Goal: Complete application form

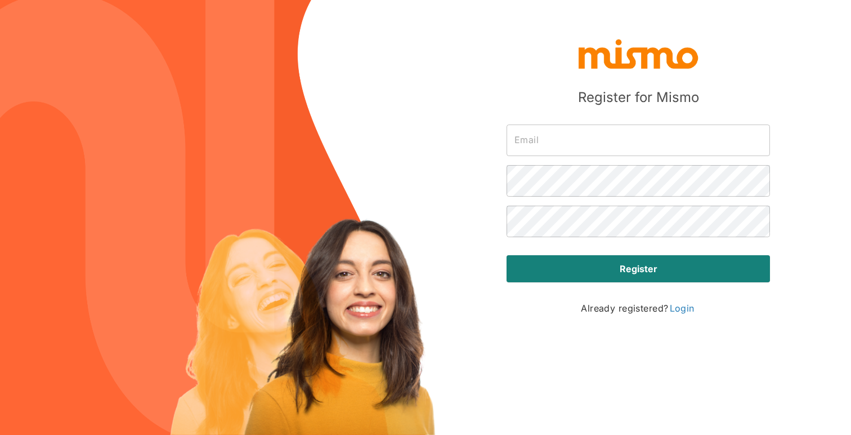
click at [535, 137] on input "text" at bounding box center [639, 140] width 264 height 32
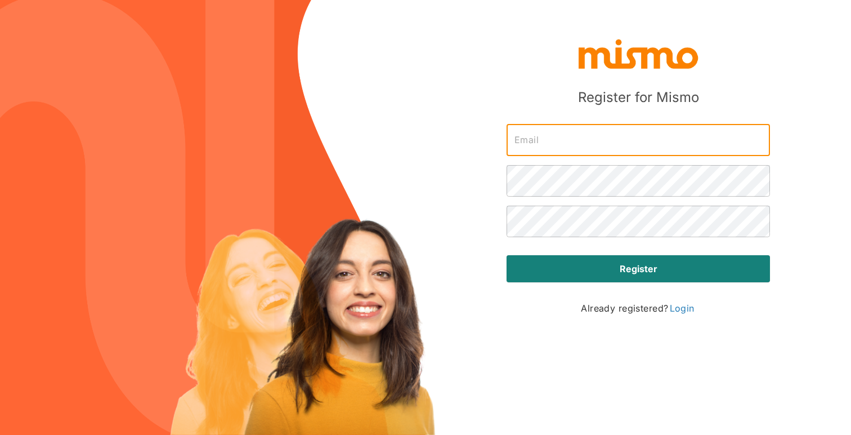
type input "[PERSON_NAME][EMAIL_ADDRESS][DOMAIN_NAME]"
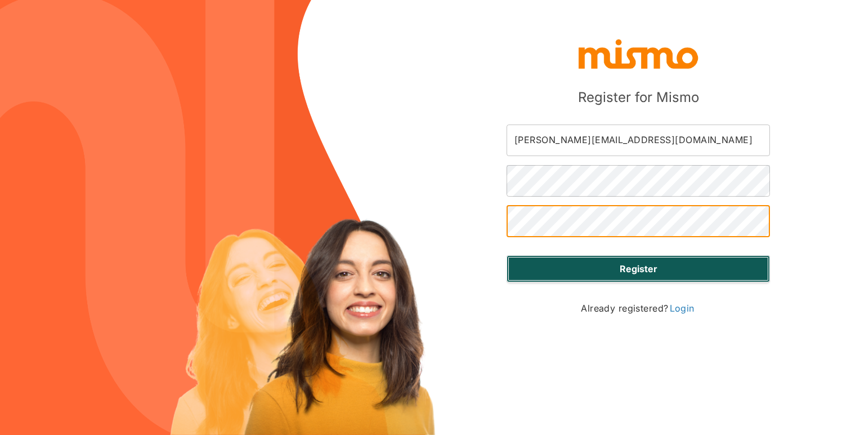
click at [611, 269] on button "Register" at bounding box center [639, 268] width 264 height 27
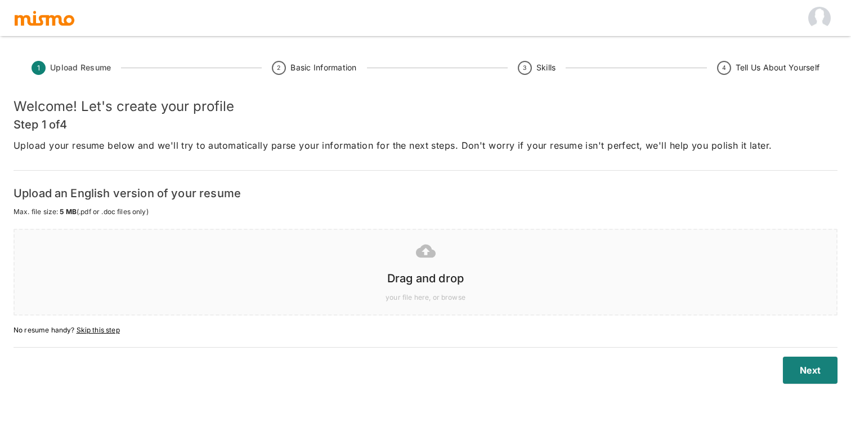
click at [419, 279] on h6 "Drag and drop" at bounding box center [426, 278] width 800 height 18
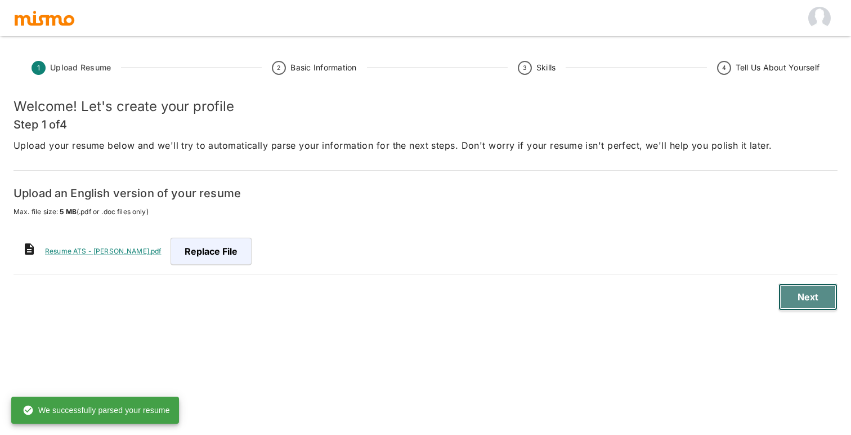
click at [816, 294] on button "Next" at bounding box center [808, 296] width 59 height 27
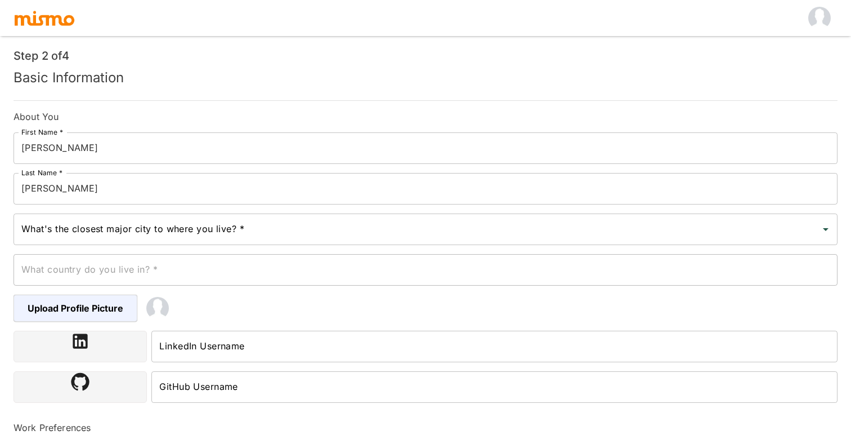
scroll to position [55, 0]
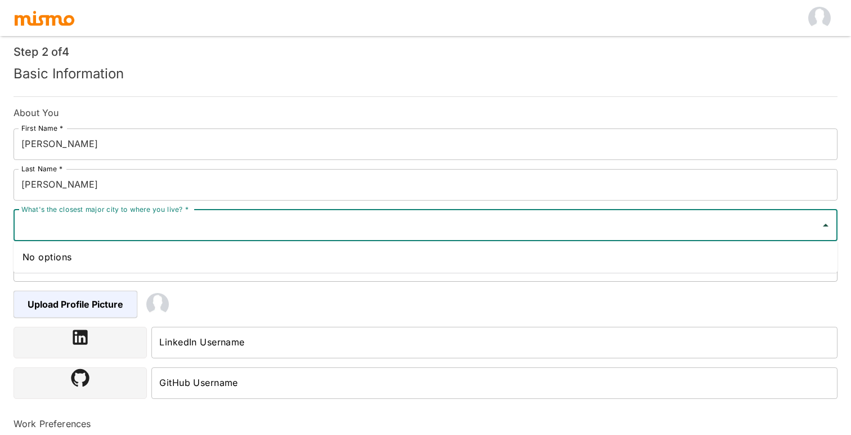
click at [394, 233] on input "What's the closest major city to where you live? *" at bounding box center [417, 225] width 797 height 21
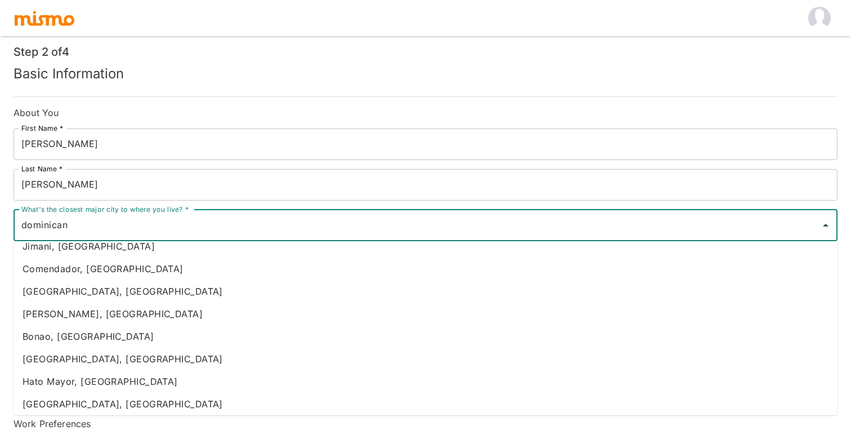
scroll to position [172, 0]
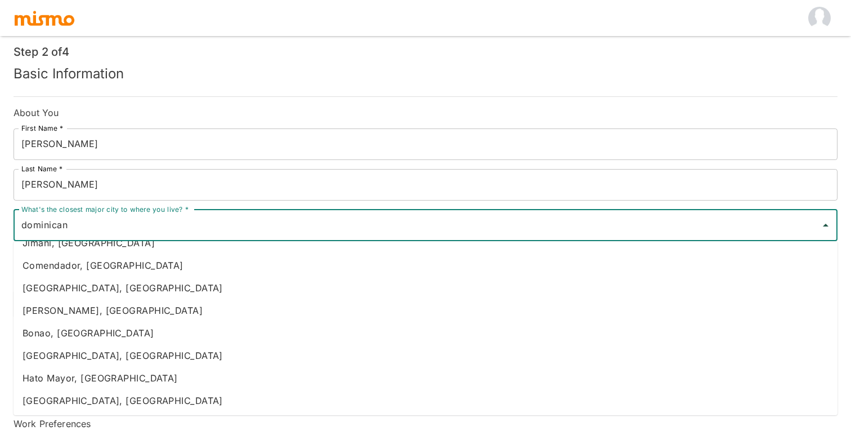
click at [77, 352] on li "[GEOGRAPHIC_DATA], [GEOGRAPHIC_DATA]" at bounding box center [426, 355] width 824 height 23
type input "[GEOGRAPHIC_DATA], [GEOGRAPHIC_DATA]"
type input "[GEOGRAPHIC_DATA]"
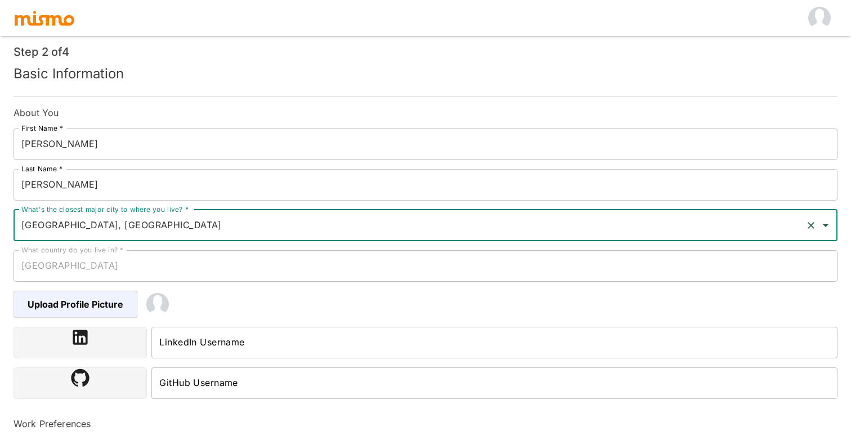
type input "[GEOGRAPHIC_DATA], [GEOGRAPHIC_DATA]"
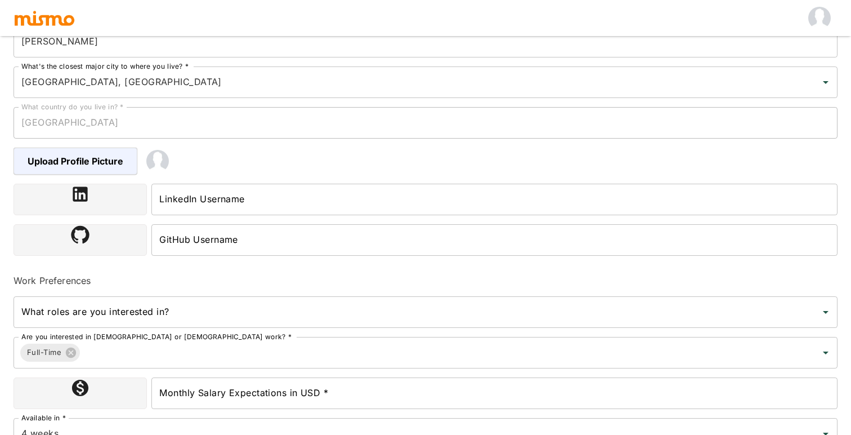
scroll to position [198, 0]
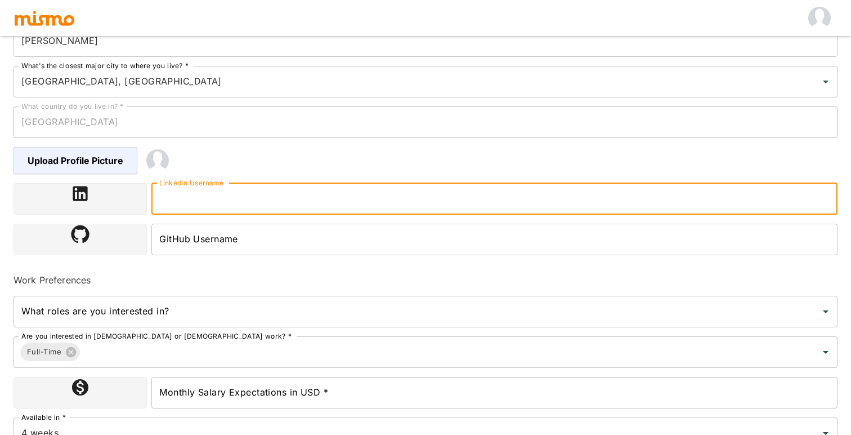
click at [193, 209] on input "LinkedIn Username" at bounding box center [494, 199] width 686 height 32
click at [116, 321] on div "What roles are you interested in?" at bounding box center [426, 312] width 824 height 32
type input "[URL][DOMAIN_NAME][PERSON_NAME]"
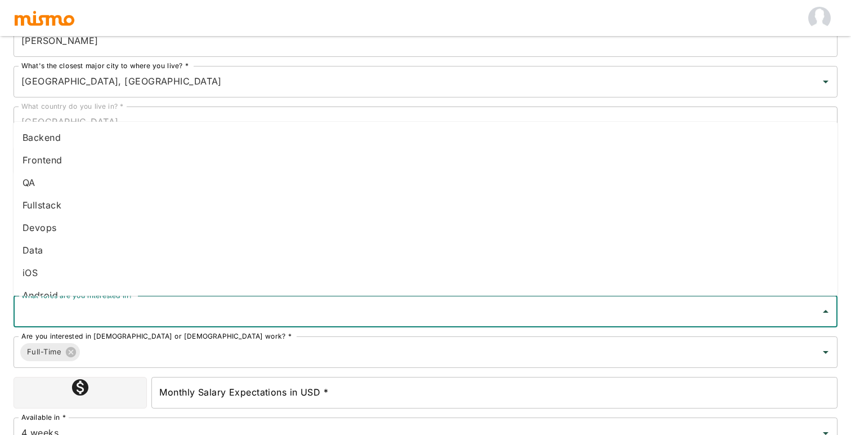
type input "Q"
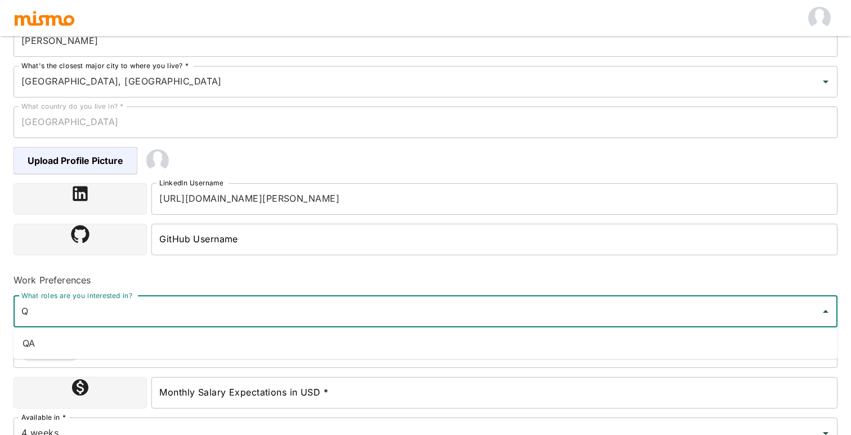
click at [105, 338] on li "QA" at bounding box center [426, 343] width 824 height 23
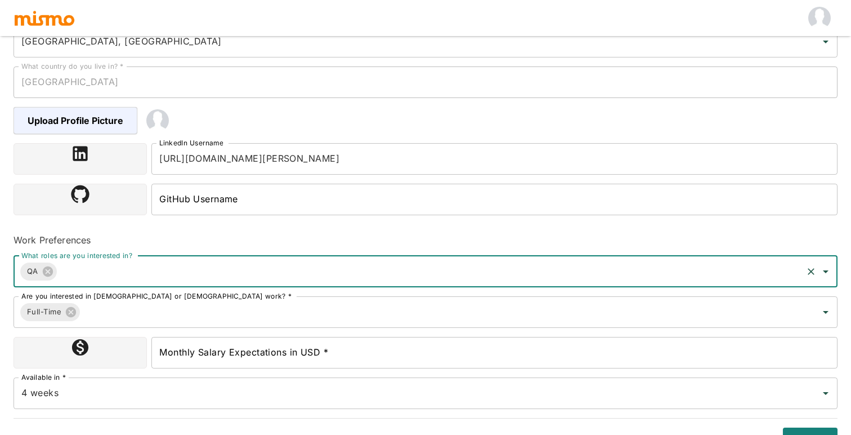
scroll to position [252, 0]
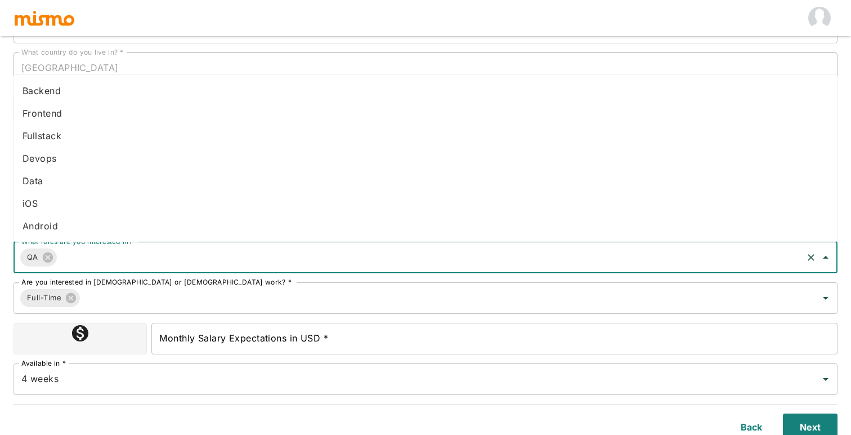
click at [163, 267] on input "What roles are you interested in?" at bounding box center [430, 257] width 743 height 21
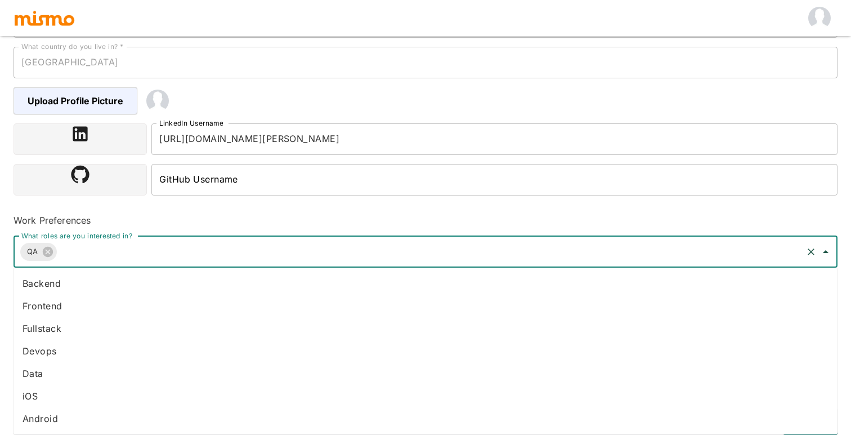
click at [64, 370] on li "Data" at bounding box center [426, 373] width 824 height 23
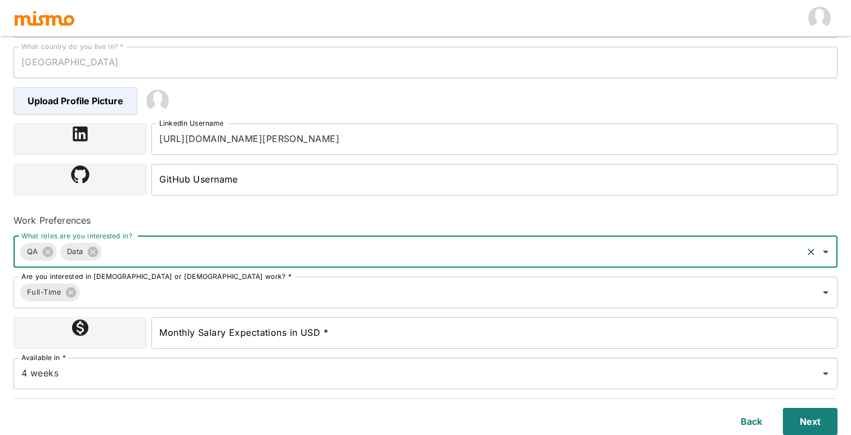
click at [223, 342] on input "Monthly Salary Expectations in USD *" at bounding box center [494, 333] width 686 height 32
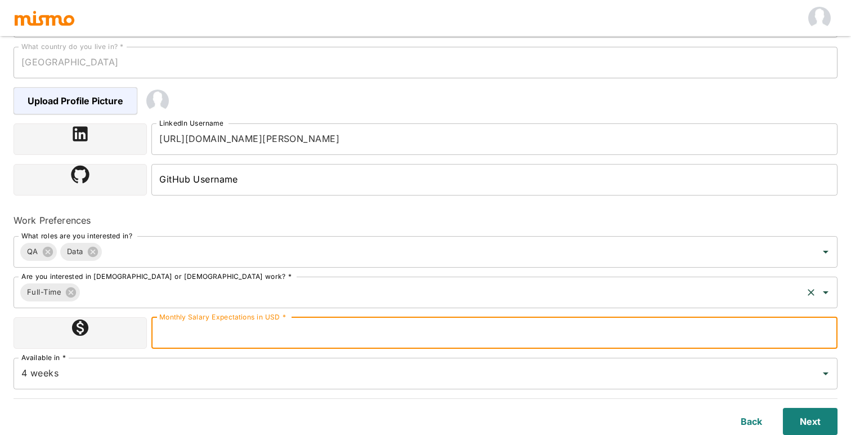
click at [220, 297] on input "Are you interested in [DEMOGRAPHIC_DATA] or [DEMOGRAPHIC_DATA] work? *" at bounding box center [442, 292] width 720 height 21
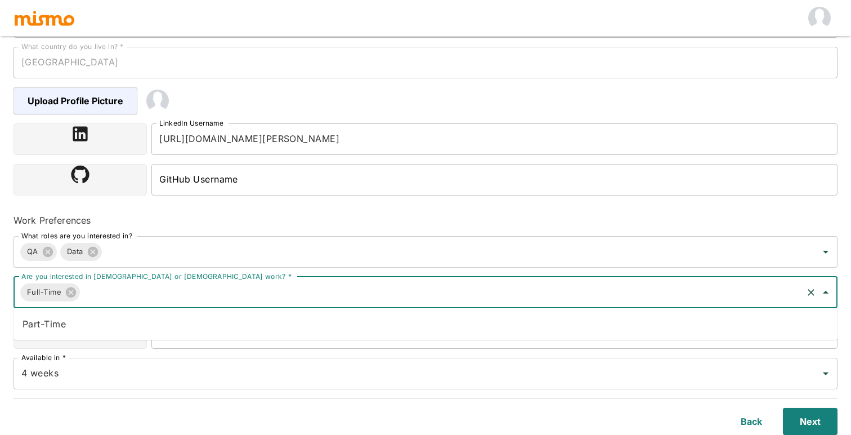
click at [189, 320] on li "Part-Time" at bounding box center [426, 323] width 824 height 23
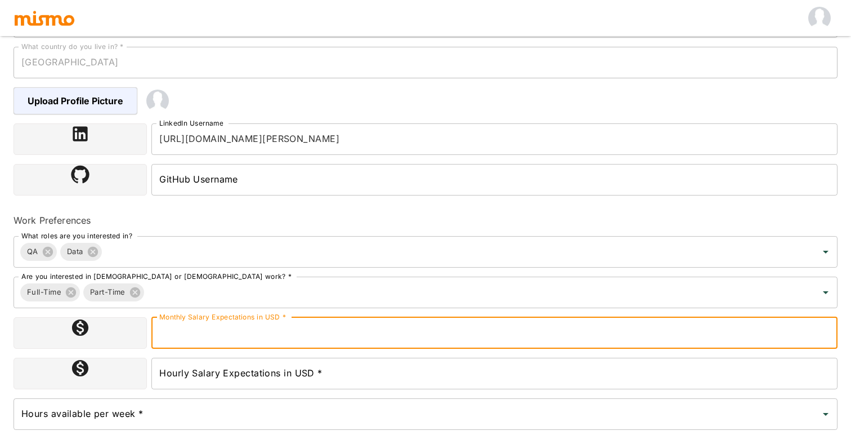
click at [248, 335] on input "Monthly Salary Expectations in USD *" at bounding box center [494, 333] width 686 height 32
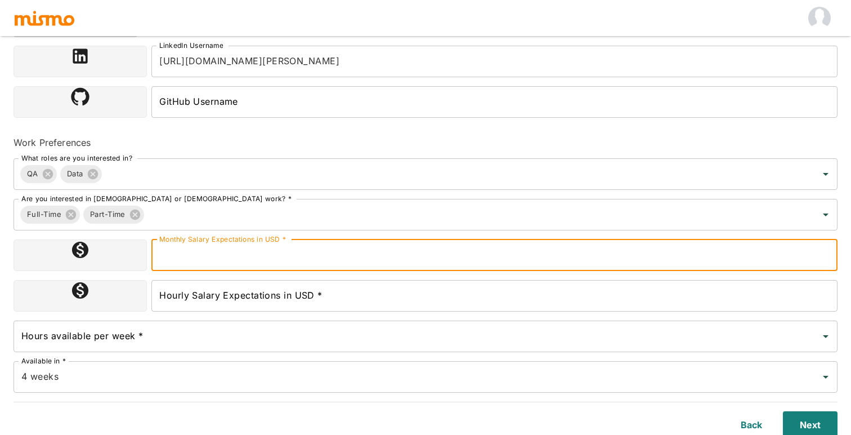
scroll to position [339, 0]
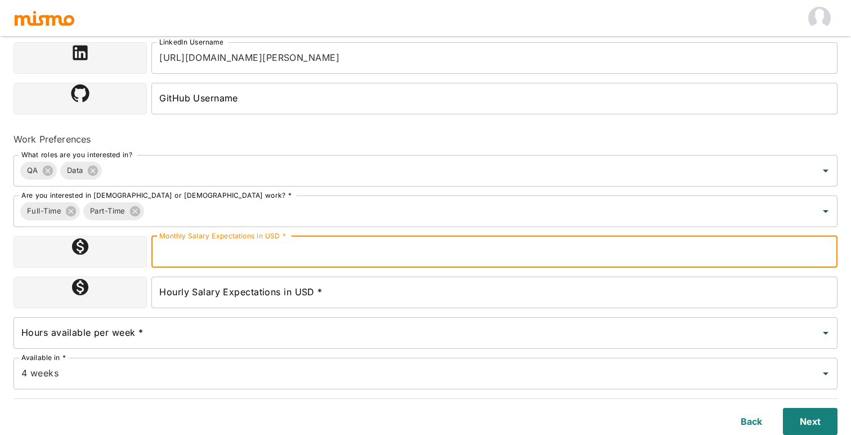
type input "4"
type input "4000"
click at [275, 301] on input "Hourly Salary Expectations in USD *" at bounding box center [494, 292] width 686 height 32
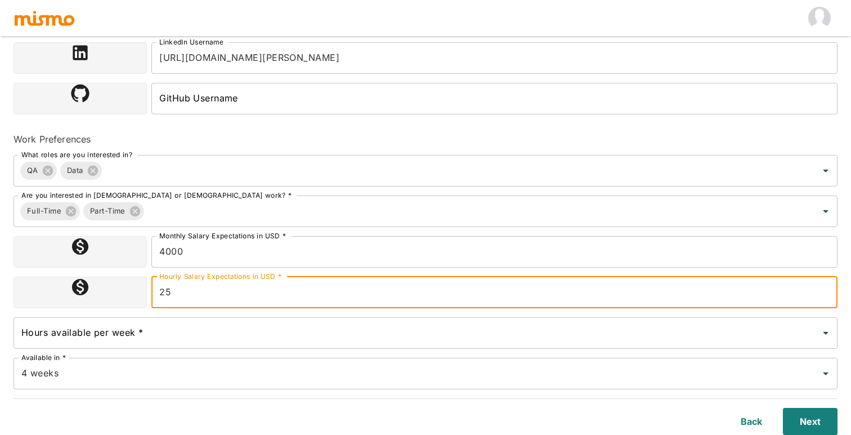
type input "25"
click at [248, 332] on input "Hours available per week *" at bounding box center [417, 332] width 797 height 21
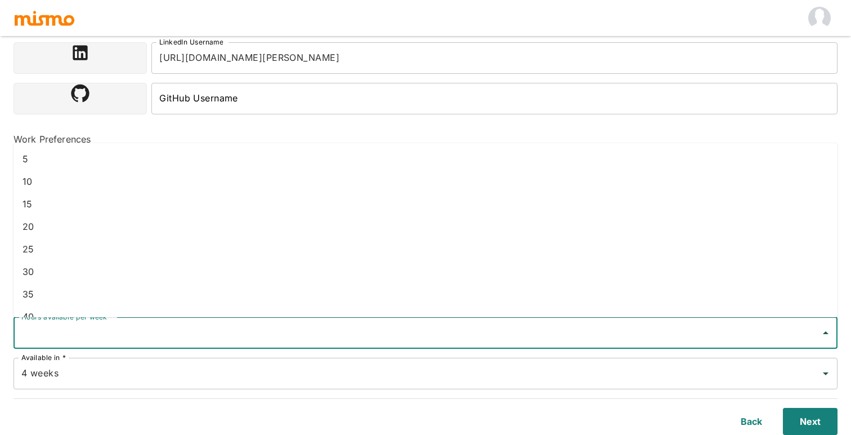
scroll to position [15, 0]
click at [203, 299] on li "40" at bounding box center [426, 301] width 824 height 23
type input "40"
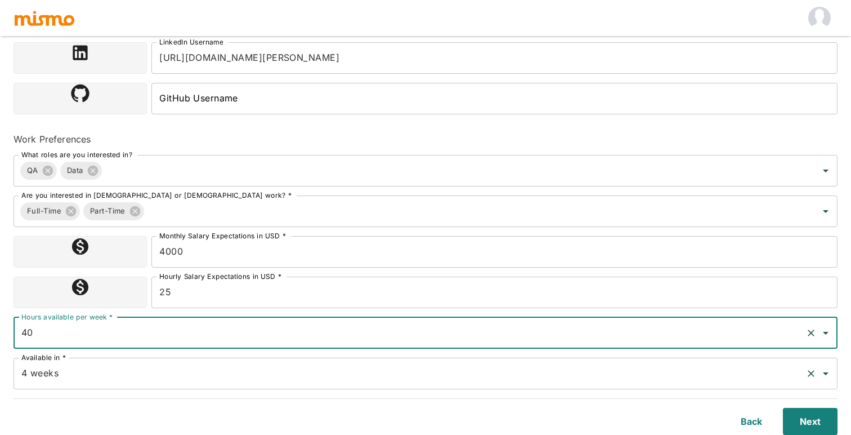
click at [181, 372] on input "4 weeks" at bounding box center [410, 373] width 783 height 21
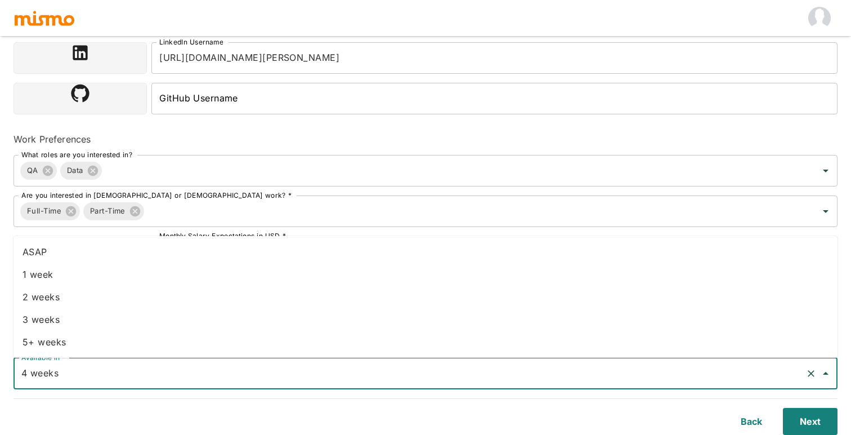
click at [164, 281] on li "1 week" at bounding box center [426, 274] width 824 height 23
type input "1 week"
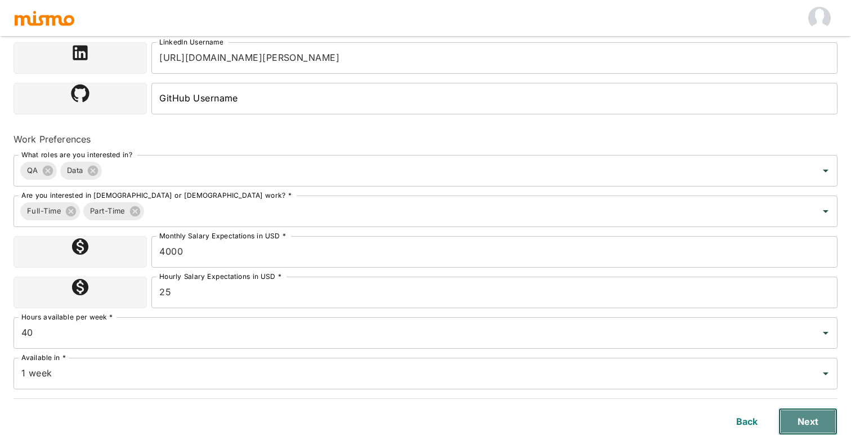
click at [801, 412] on button "Next" at bounding box center [808, 421] width 59 height 27
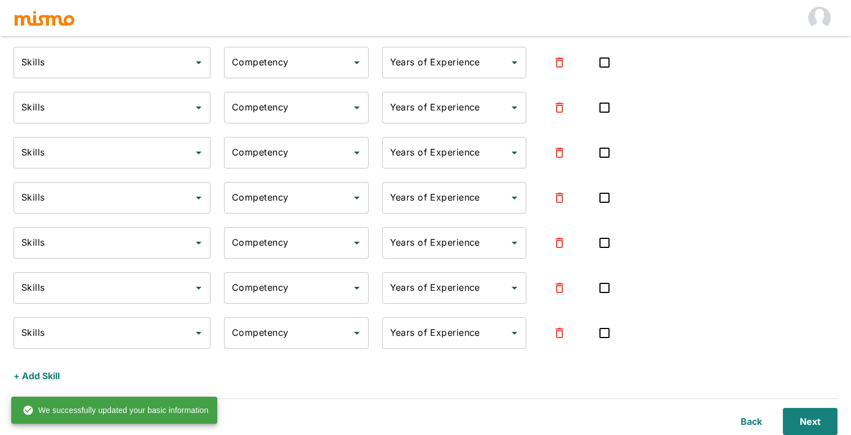
type input "SCRUM"
type input "Expert"
type input "4"
type input "Agile"
type input "Intermediate"
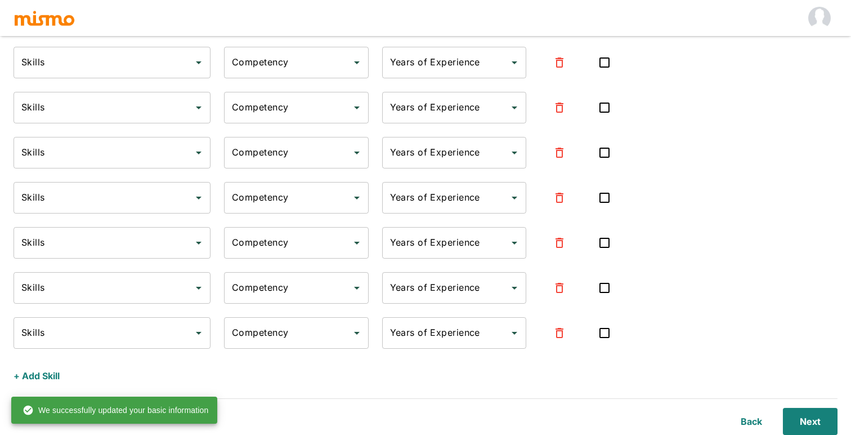
type input "2"
type input "JIRA"
type input "Beginner"
type input "1"
type input "API"
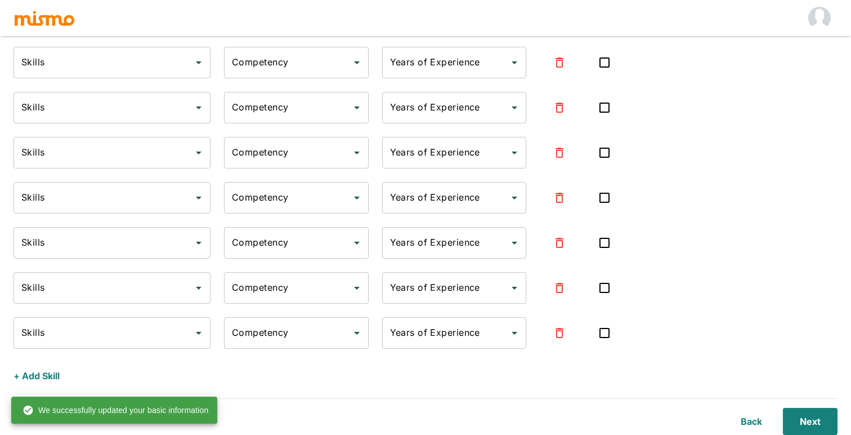
type input "Beginner"
type input "1"
type input "JavaScript"
type input "Beginner"
type input "1"
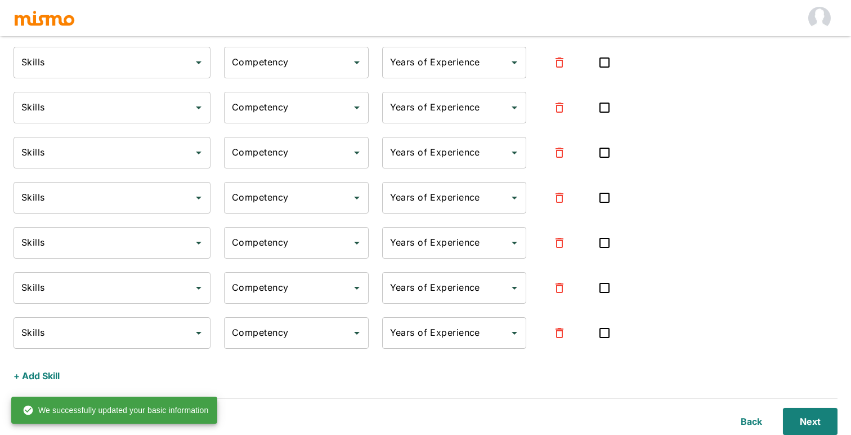
type input "Data Analysis"
type input "Beginner"
type input "1"
type input "SQL"
type input "Beginner"
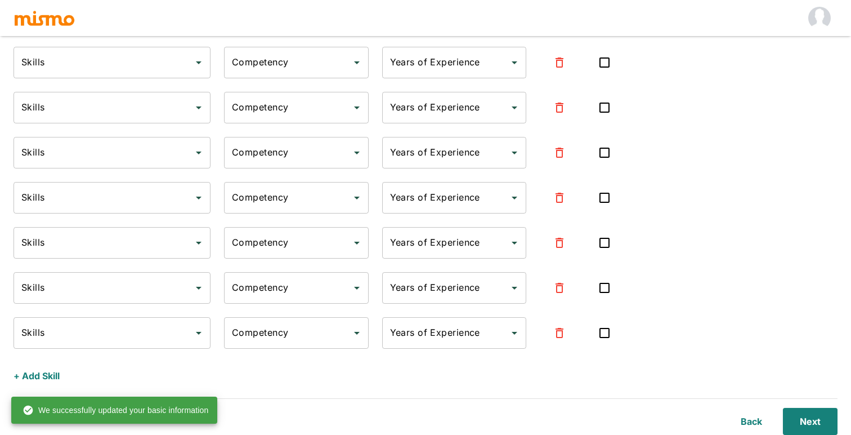
type input "1"
type input "Java"
type input "Beginner"
type input "1"
type input "Data Science"
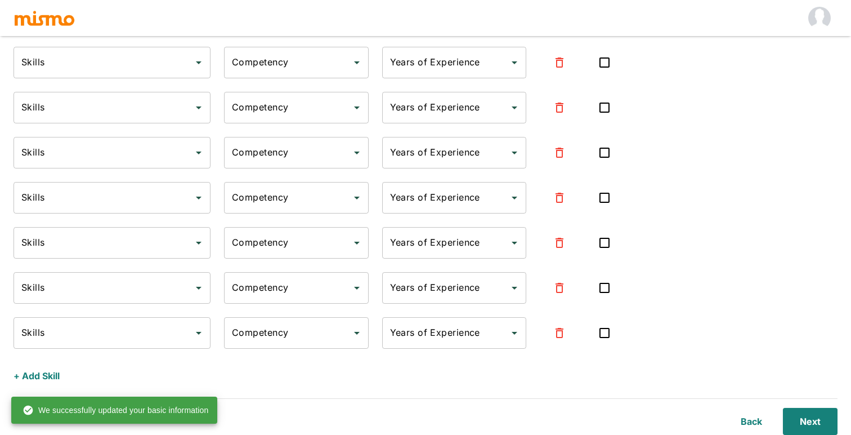
type input "Beginner"
type input "1"
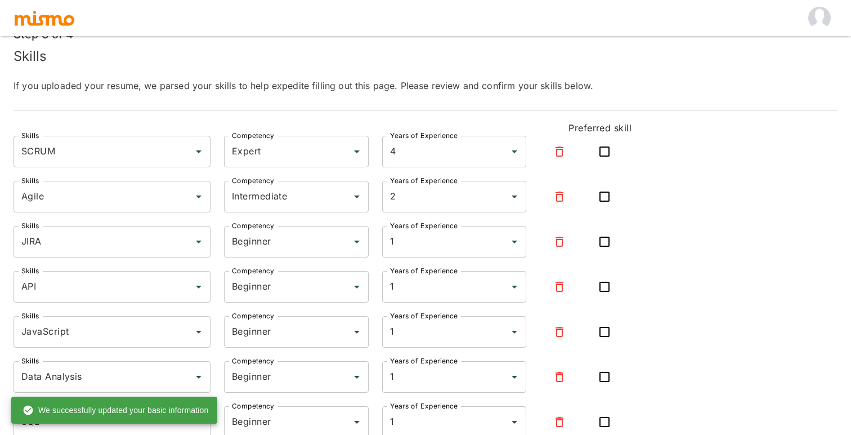
scroll to position [78, 0]
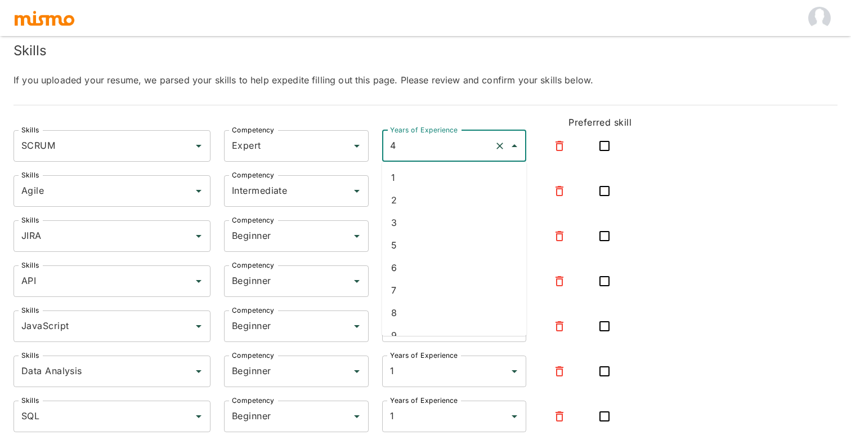
click at [413, 145] on input "4" at bounding box center [438, 145] width 103 height 21
click at [413, 271] on li "6" at bounding box center [454, 267] width 145 height 23
type input "6"
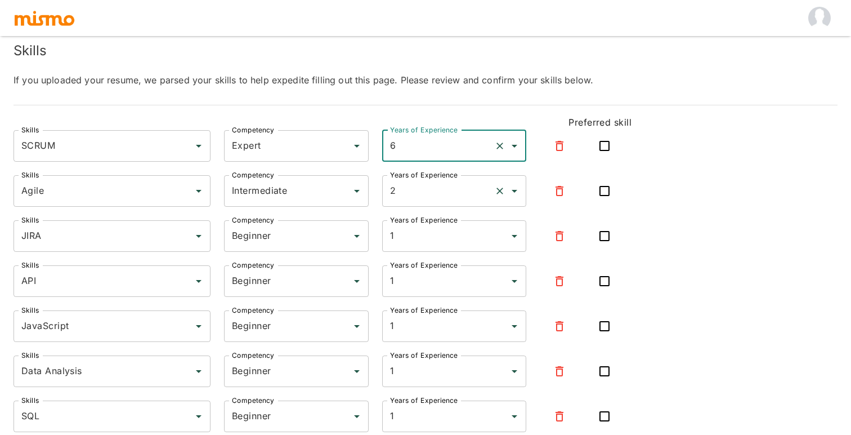
click at [412, 193] on input "2" at bounding box center [438, 190] width 103 height 21
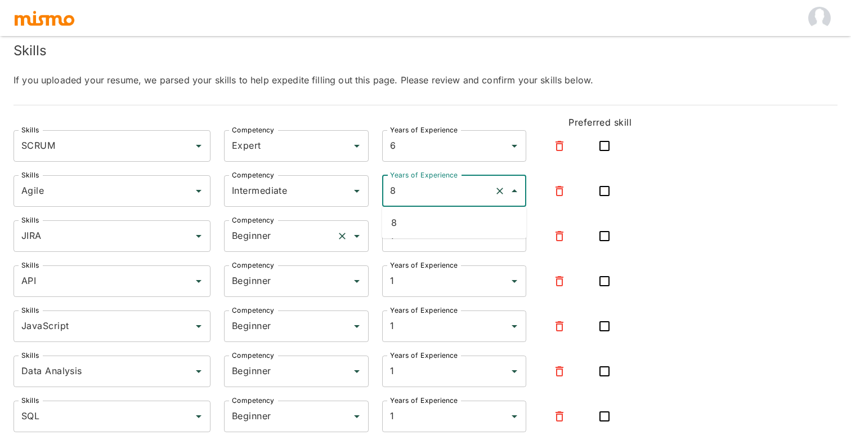
type input "2"
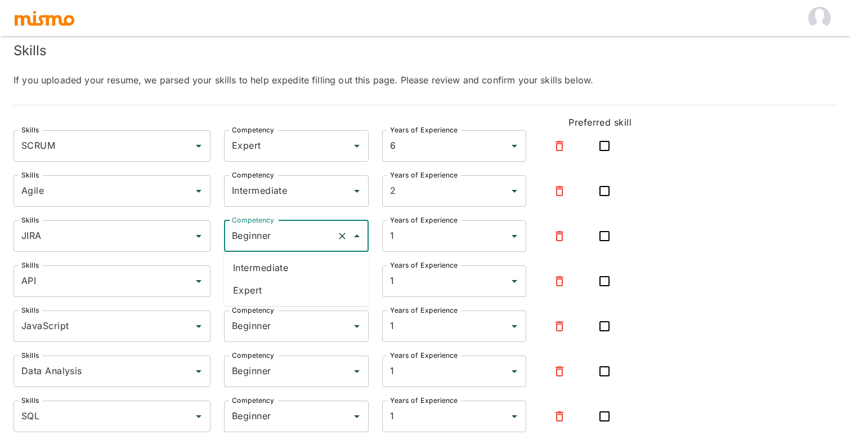
click at [314, 241] on input "Beginner" at bounding box center [280, 235] width 103 height 21
click at [293, 281] on li "Expert" at bounding box center [296, 290] width 145 height 23
type input "Expert"
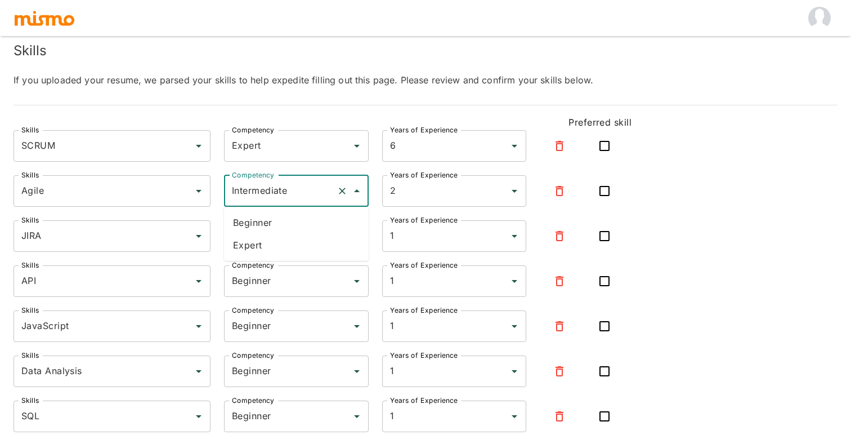
click at [298, 199] on input "Intermediate" at bounding box center [280, 190] width 103 height 21
click at [292, 245] on li "Expert" at bounding box center [296, 245] width 145 height 23
type input "Expert"
click at [426, 243] on input "1" at bounding box center [438, 235] width 103 height 21
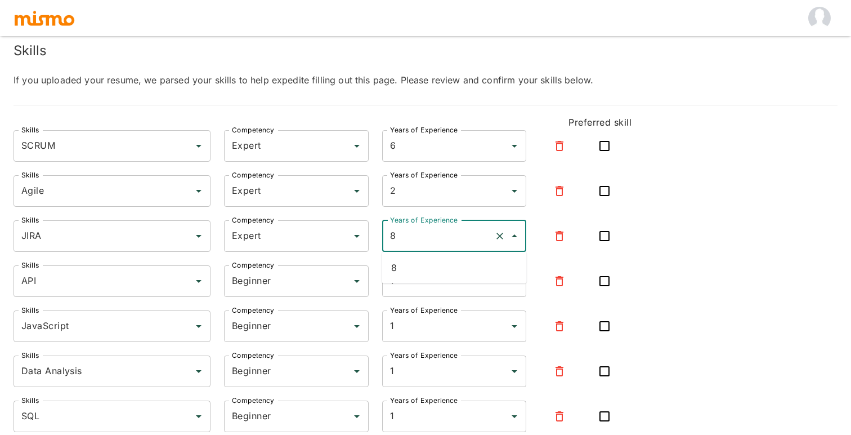
type input "1"
click at [458, 101] on form "Step 3 of 4 Skills If you uploaded your resume, we parsed your skills to help e…" at bounding box center [426, 311] width 824 height 593
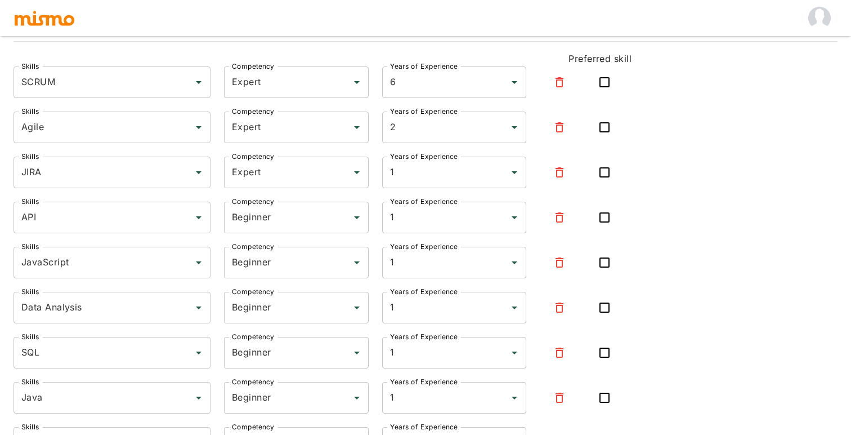
scroll to position [154, 0]
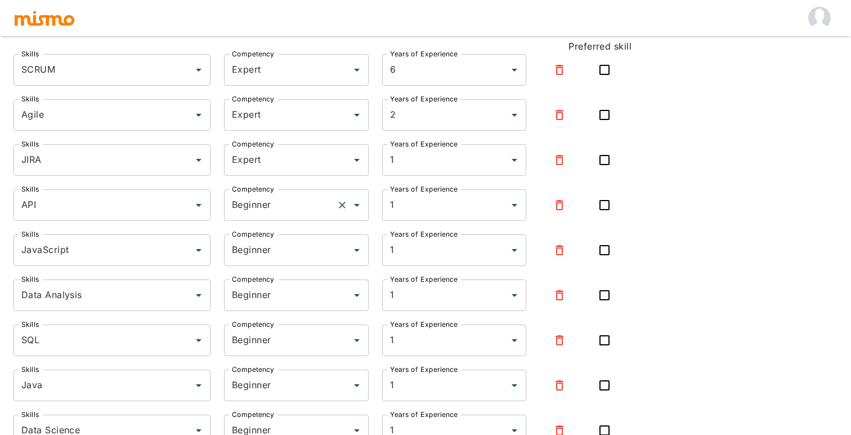
click at [333, 203] on div "Beginner Competency" at bounding box center [296, 205] width 145 height 32
click at [302, 237] on li "Intermediate" at bounding box center [296, 236] width 145 height 23
type input "Intermediate"
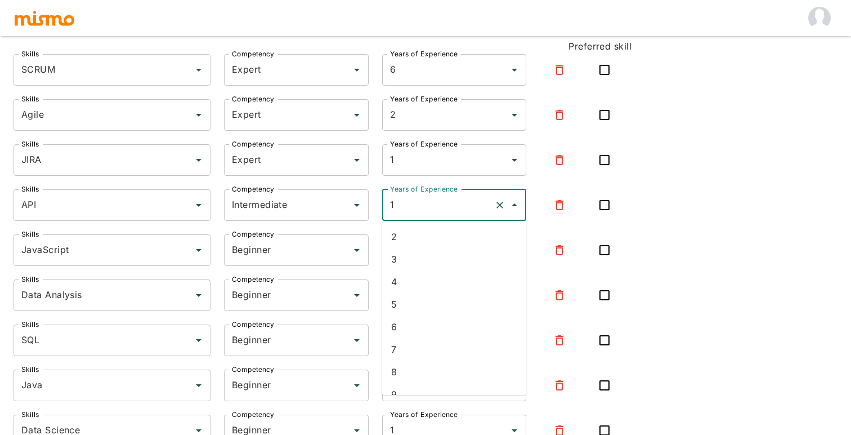
click at [430, 203] on input "1" at bounding box center [438, 204] width 103 height 21
type input "1"
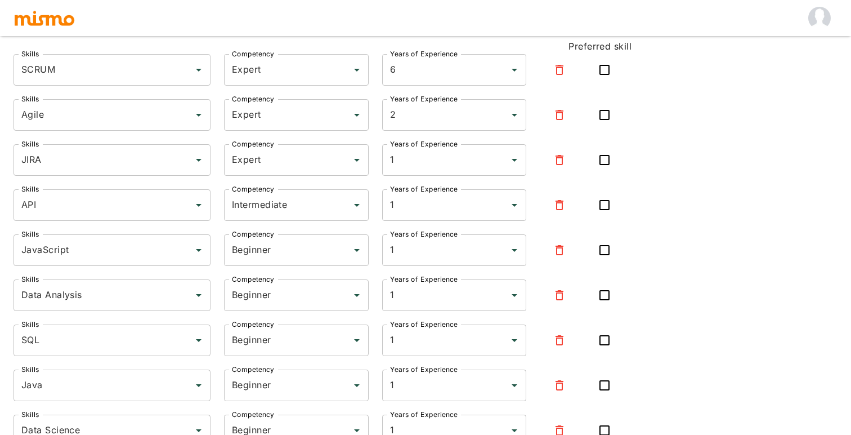
click at [332, 226] on div "Competency Beginner Competency" at bounding box center [290, 243] width 158 height 45
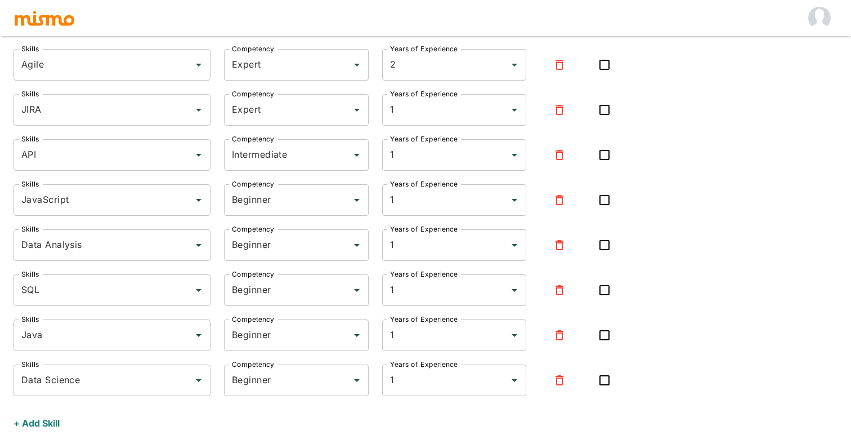
scroll to position [204, 0]
click at [316, 205] on input "Beginner" at bounding box center [280, 199] width 103 height 21
click at [301, 231] on li "Intermediate" at bounding box center [296, 231] width 145 height 23
type input "Intermediate"
click at [419, 198] on input "1" at bounding box center [438, 199] width 103 height 21
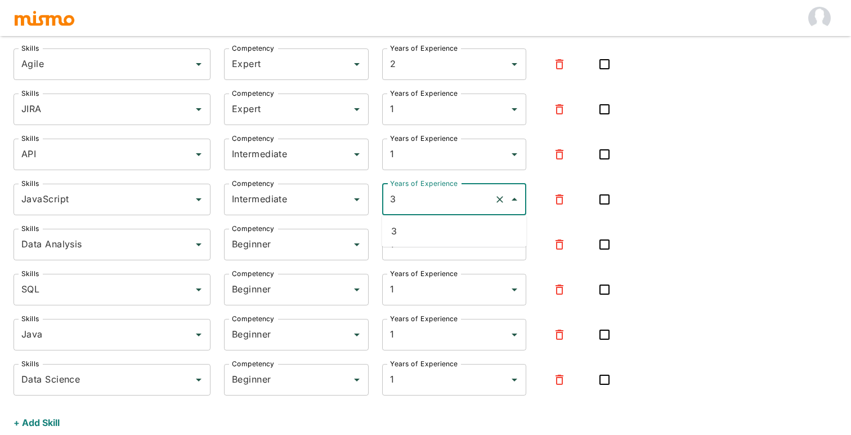
type input "1"
click at [316, 219] on div "Competency Beginner Competency" at bounding box center [290, 237] width 158 height 45
click at [301, 240] on input "Beginner" at bounding box center [280, 244] width 103 height 21
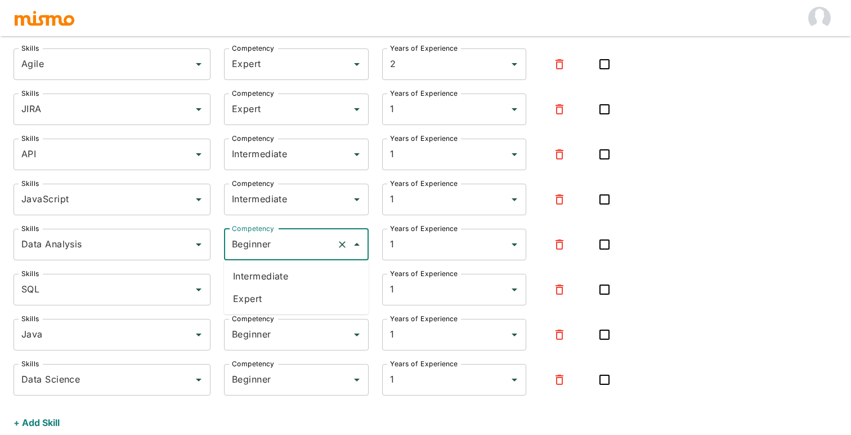
click at [291, 277] on li "Intermediate" at bounding box center [296, 276] width 145 height 23
type input "Intermediate"
click at [427, 245] on input "1" at bounding box center [438, 244] width 103 height 21
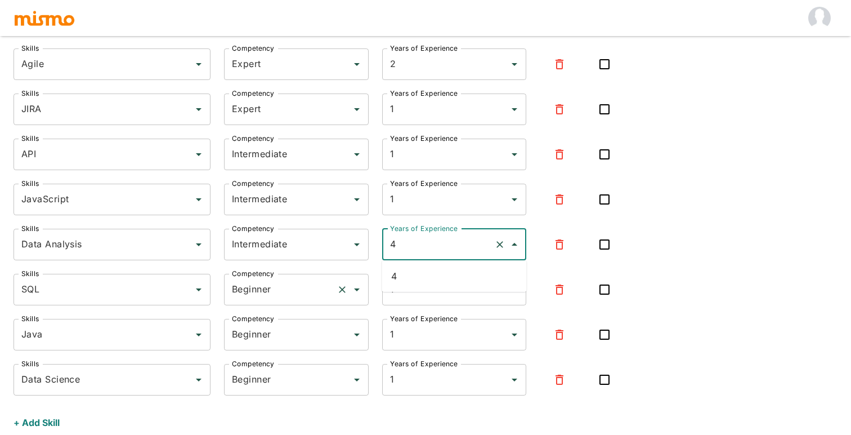
type input "1"
click at [289, 292] on input "Beginner" at bounding box center [280, 289] width 103 height 21
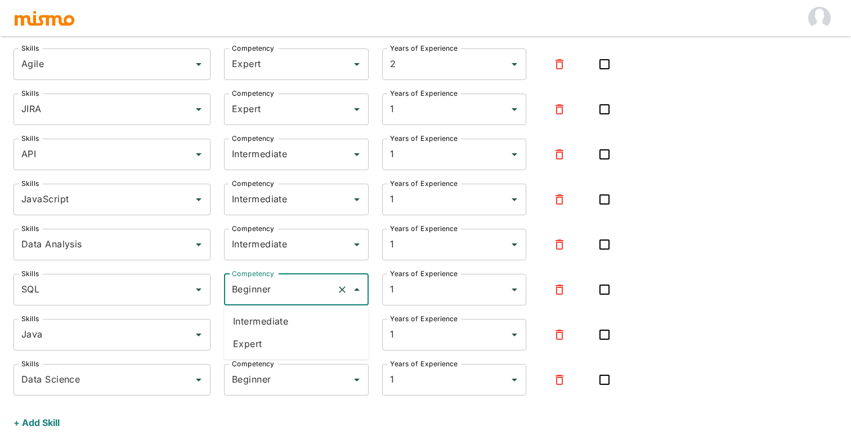
click at [277, 321] on li "Intermediate" at bounding box center [296, 321] width 145 height 23
type input "Intermediate"
click at [410, 289] on input "1" at bounding box center [438, 289] width 103 height 21
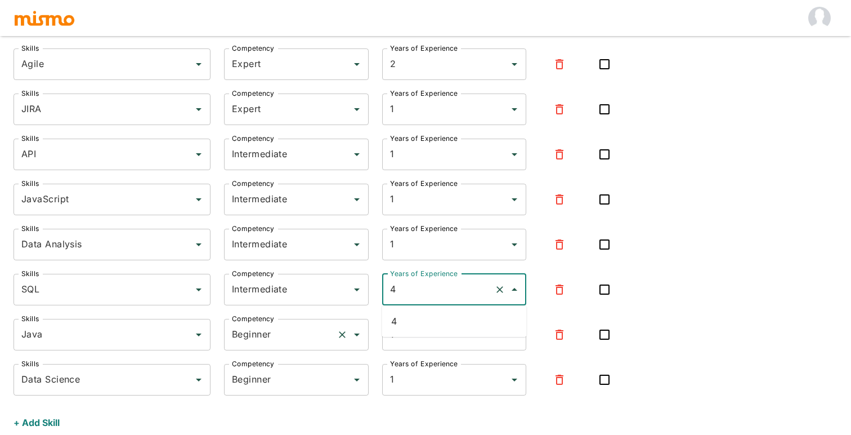
type input "1"
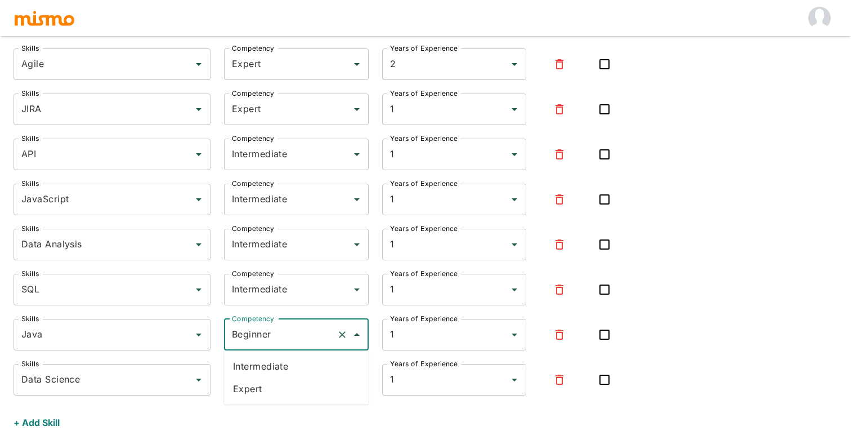
click at [315, 337] on input "Beginner" at bounding box center [280, 334] width 103 height 21
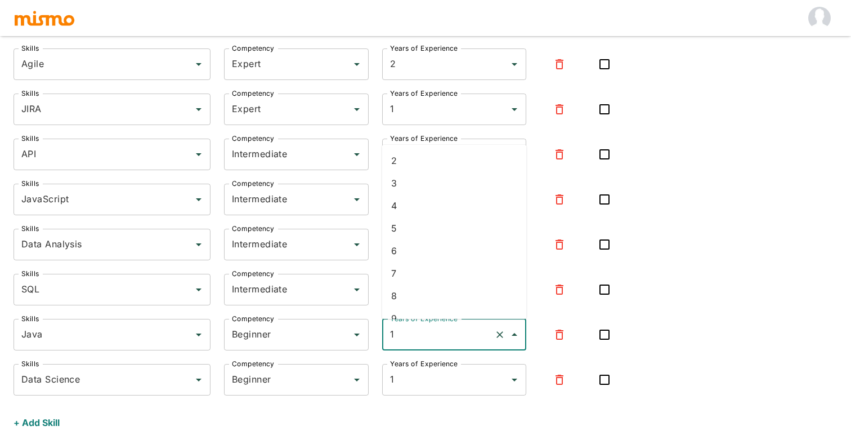
click at [404, 338] on input "1" at bounding box center [438, 334] width 103 height 21
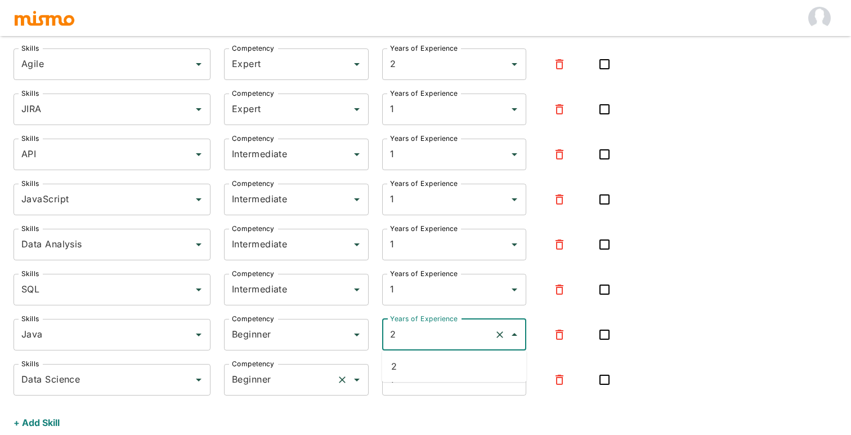
type input "1"
click at [314, 379] on input "Beginner" at bounding box center [280, 379] width 103 height 21
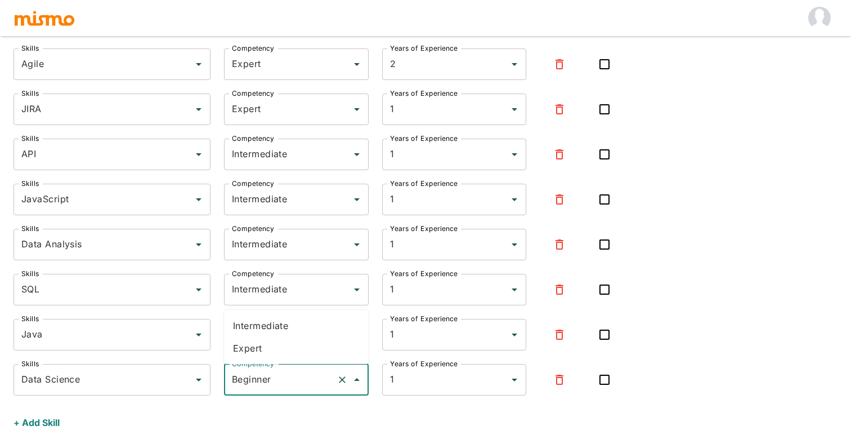
click at [296, 324] on li "Intermediate" at bounding box center [296, 325] width 145 height 23
type input "Intermediate"
click at [414, 383] on input "1" at bounding box center [438, 379] width 103 height 21
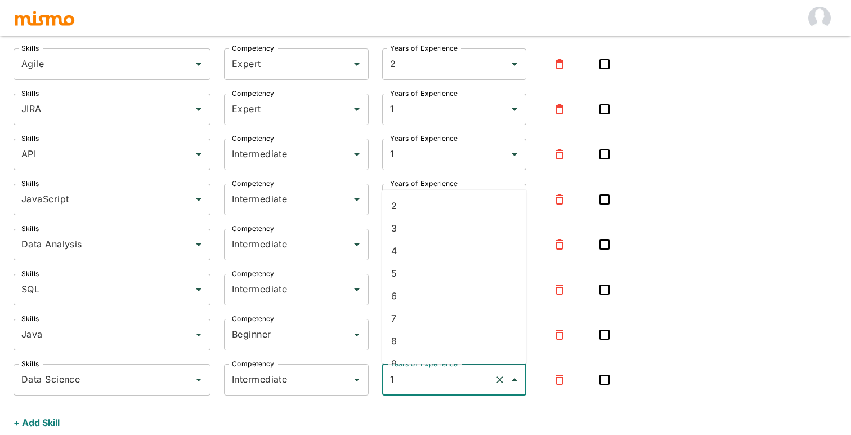
click at [419, 233] on li "3" at bounding box center [454, 228] width 145 height 23
type input "3"
click at [368, 413] on div "+ Add Skill" at bounding box center [320, 420] width 623 height 32
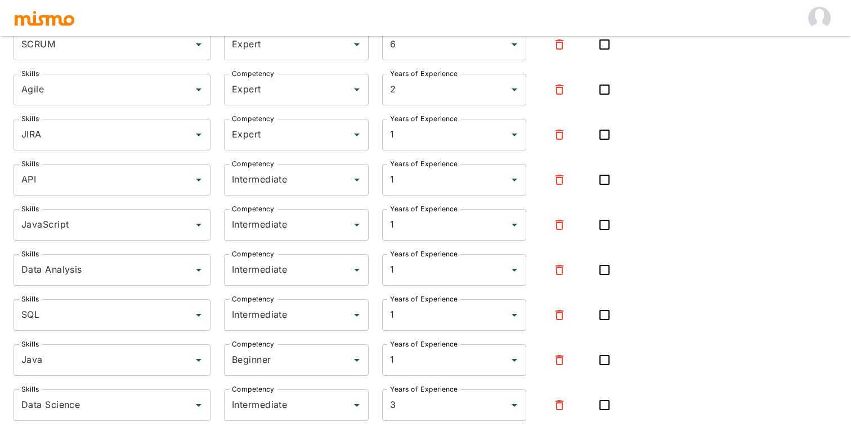
scroll to position [251, 0]
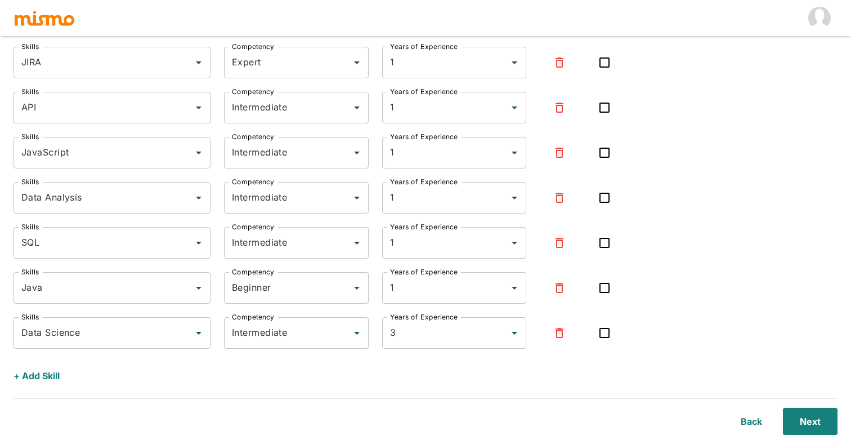
click at [50, 378] on button "+ Add Skill" at bounding box center [37, 375] width 46 height 27
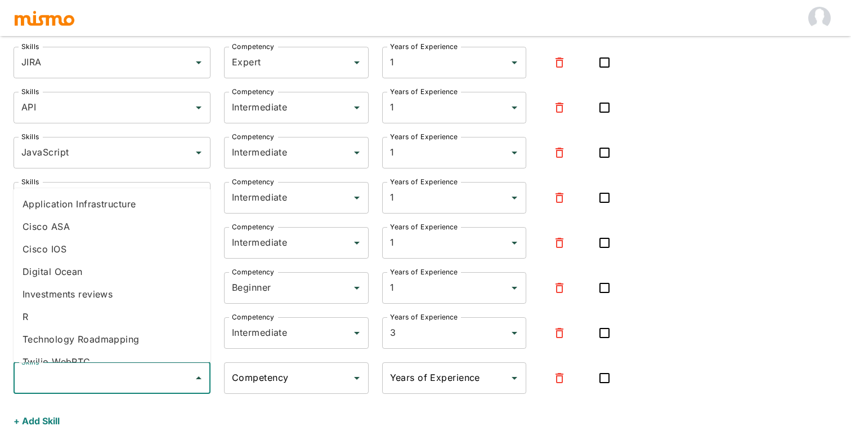
click at [50, 378] on input "Skills" at bounding box center [104, 377] width 170 height 21
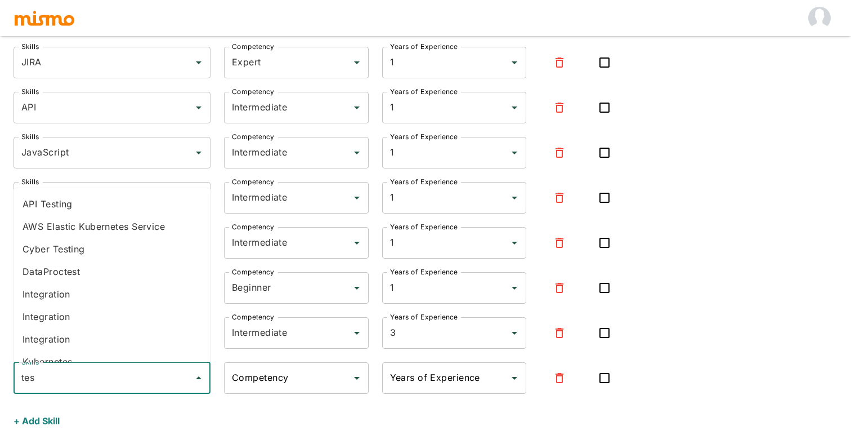
click at [97, 295] on li "Integration" at bounding box center [112, 294] width 197 height 23
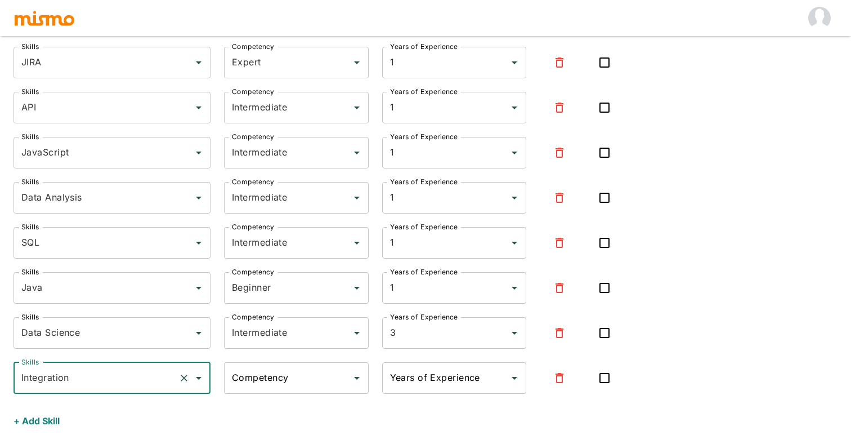
type input "Integration"
click at [263, 371] on input "Competency" at bounding box center [288, 377] width 118 height 21
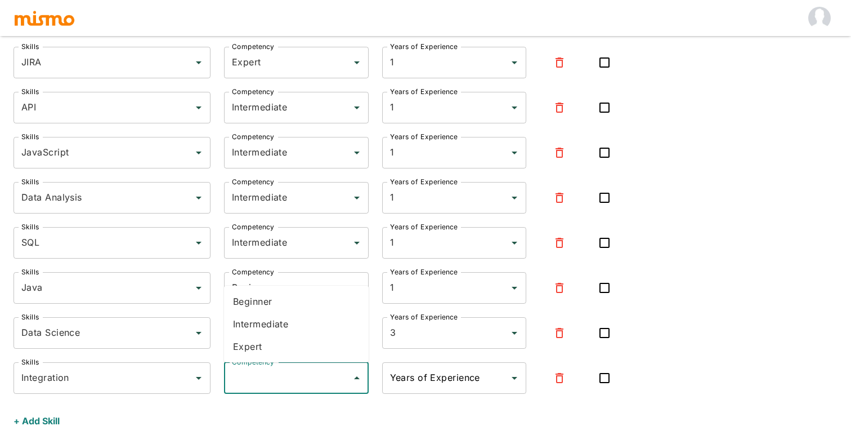
click at [274, 344] on li "Expert" at bounding box center [296, 346] width 145 height 23
type input "Expert"
click at [455, 385] on input "Years of Experience" at bounding box center [446, 377] width 118 height 21
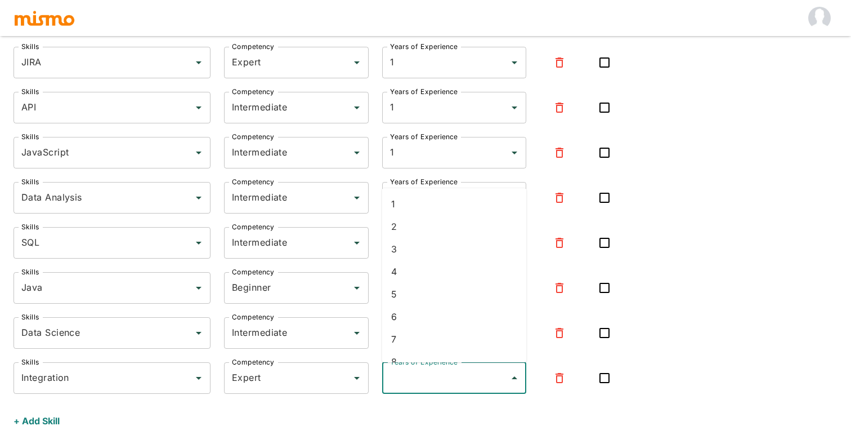
click at [422, 296] on li "5" at bounding box center [454, 294] width 145 height 23
type input "5"
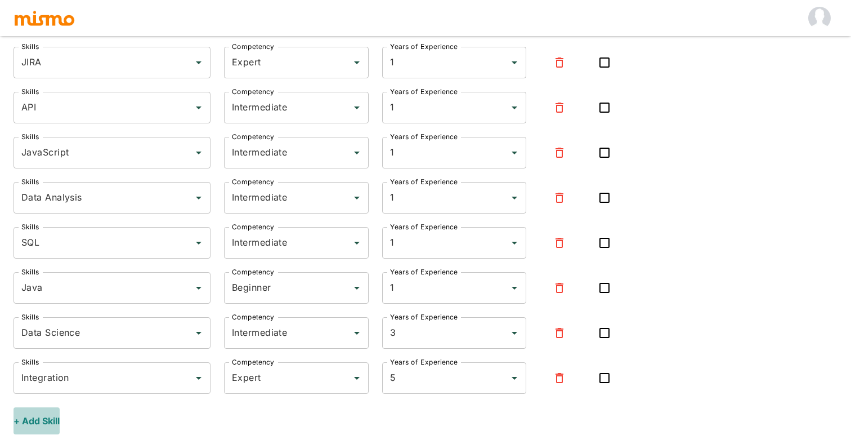
click at [42, 417] on button "+ Add Skill" at bounding box center [37, 420] width 46 height 27
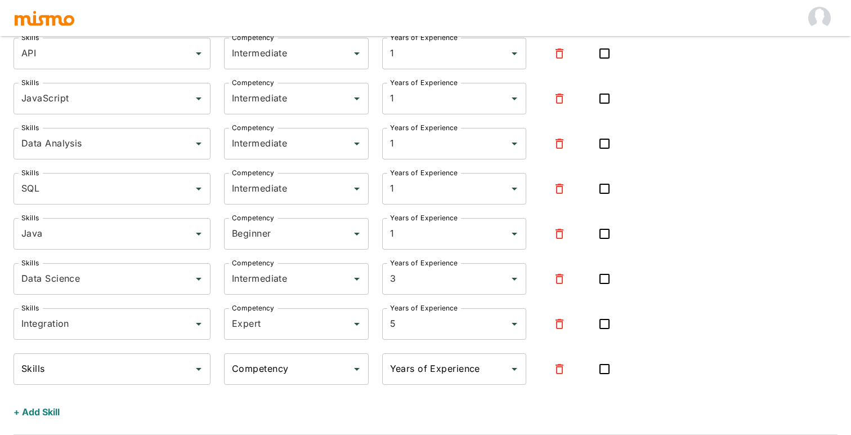
scroll to position [308, 0]
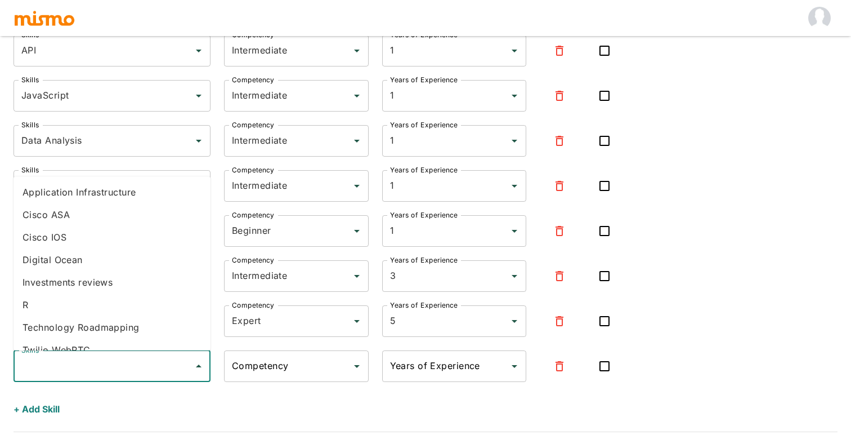
click at [66, 372] on input "Skills" at bounding box center [104, 365] width 170 height 21
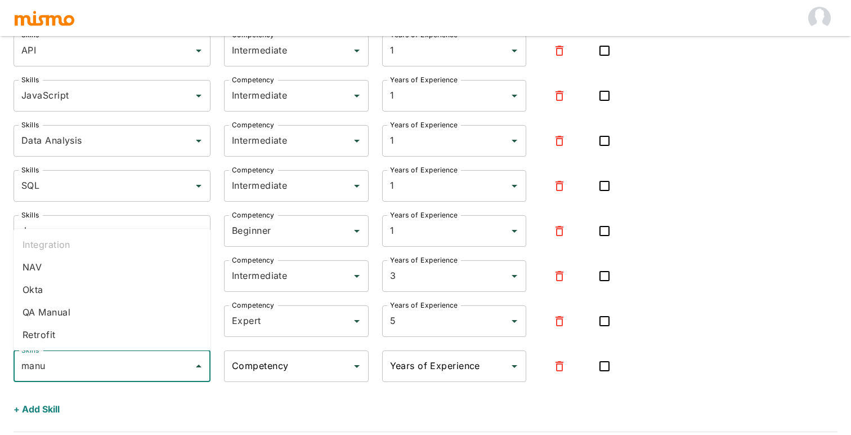
click at [67, 314] on li "QA Manual" at bounding box center [112, 312] width 197 height 23
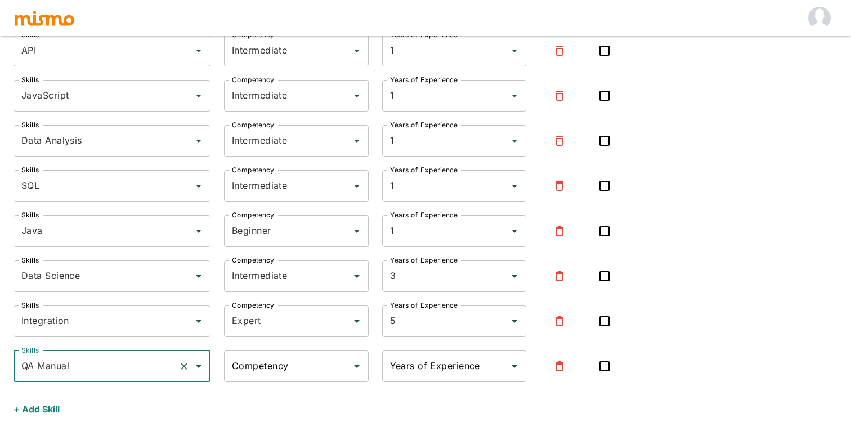
type input "QA Manual"
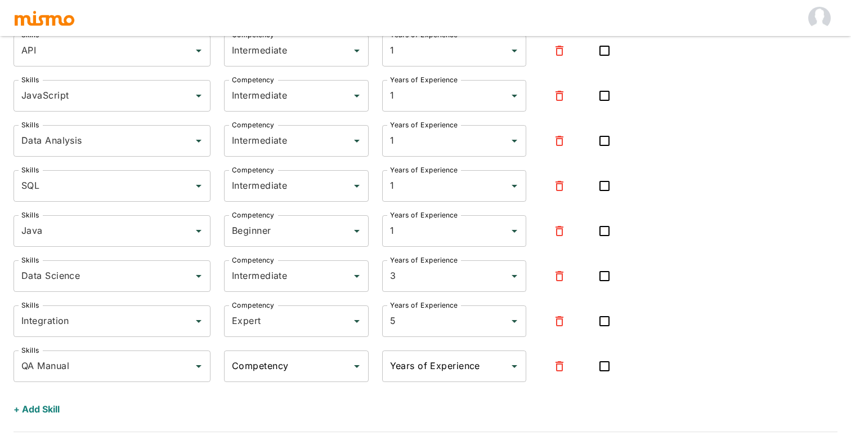
click at [301, 385] on div "Skills SCRUM Skills Competency Expert Competency Years of Experience 6 Years of…" at bounding box center [320, 158] width 623 height 527
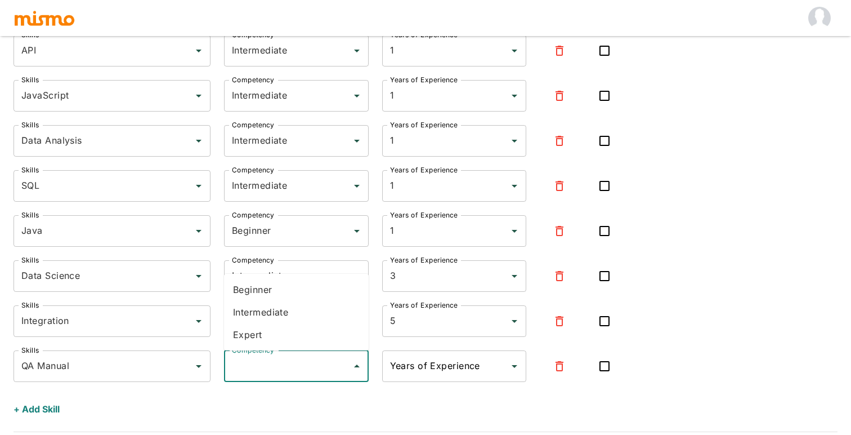
click at [301, 375] on input "Competency" at bounding box center [288, 365] width 118 height 21
click at [276, 336] on li "Expert" at bounding box center [296, 334] width 145 height 23
type input "Expert"
click at [416, 365] on input "Years of Experience" at bounding box center [446, 365] width 118 height 21
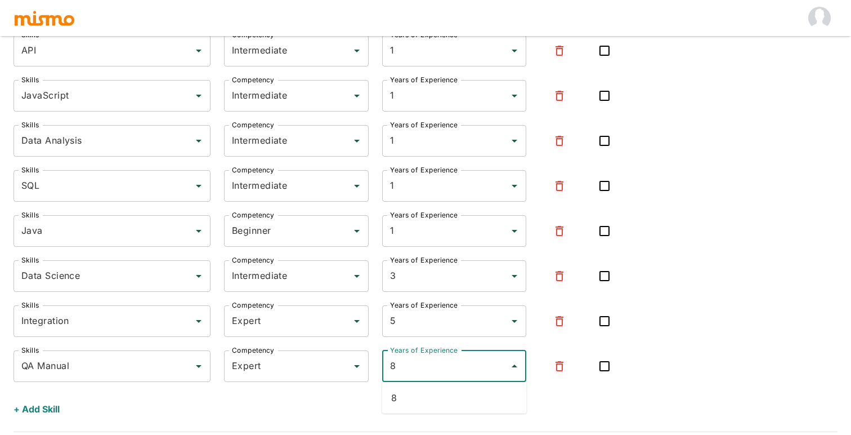
type input "8"
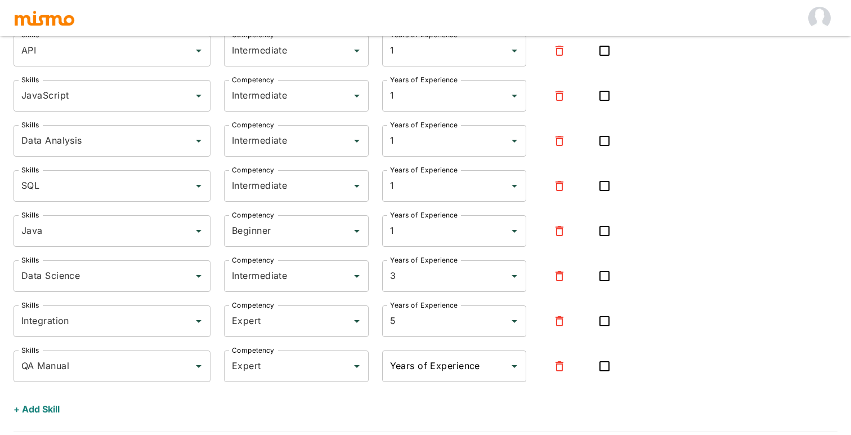
click at [308, 413] on div "+ Add Skill" at bounding box center [320, 407] width 623 height 32
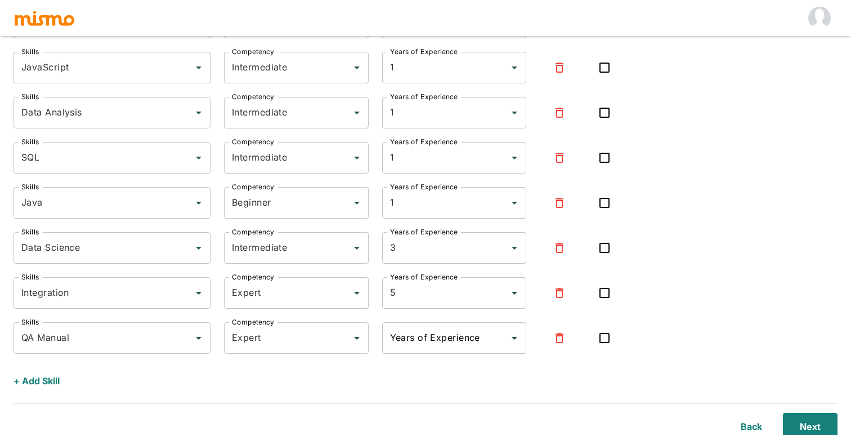
scroll to position [338, 0]
click at [405, 338] on input "Years of Experience" at bounding box center [446, 335] width 118 height 21
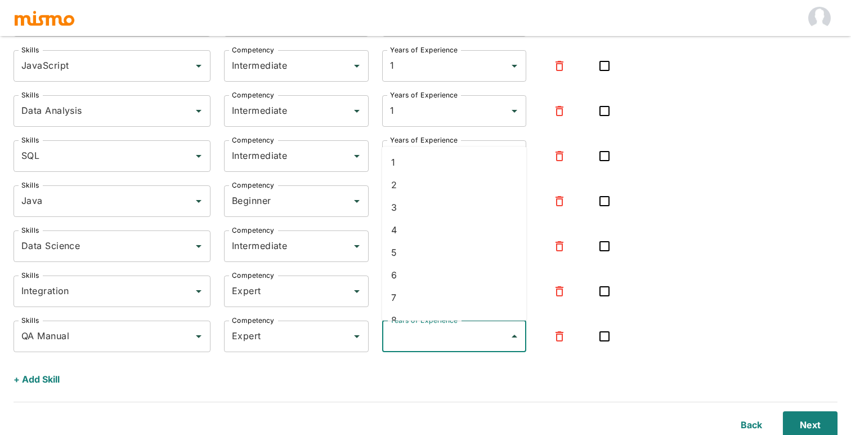
click at [405, 318] on li "8" at bounding box center [454, 320] width 145 height 23
type input "8"
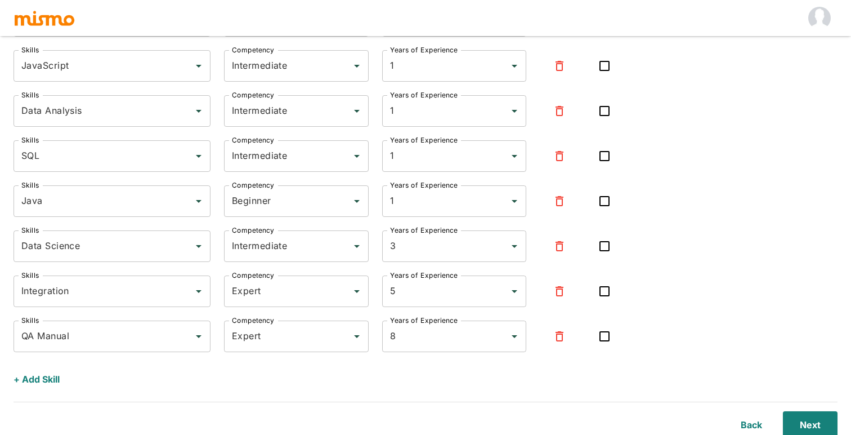
click at [413, 383] on div "+ Add Skill" at bounding box center [320, 377] width 623 height 32
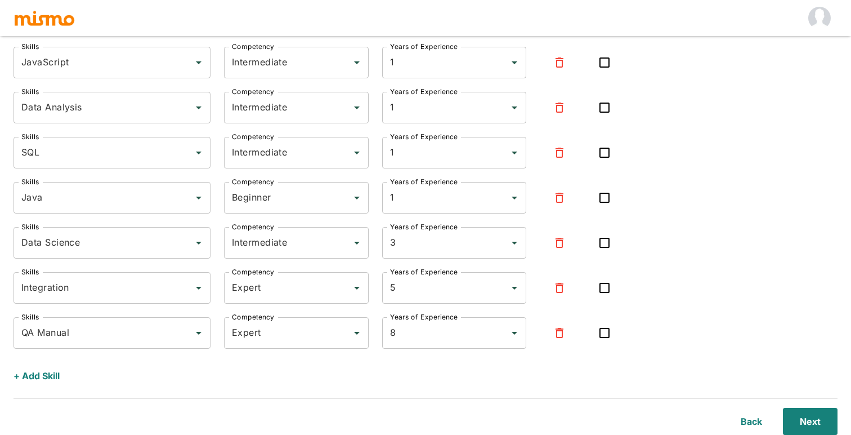
click at [173, 358] on div "+ Add Skill" at bounding box center [320, 374] width 623 height 32
click at [69, 360] on div "+ Add Skill" at bounding box center [320, 374] width 623 height 32
click at [57, 375] on button "+ Add Skill" at bounding box center [37, 375] width 46 height 27
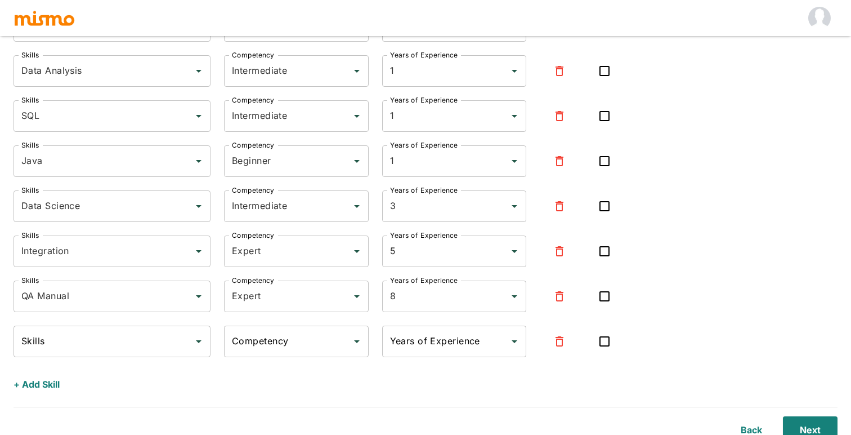
scroll to position [386, 0]
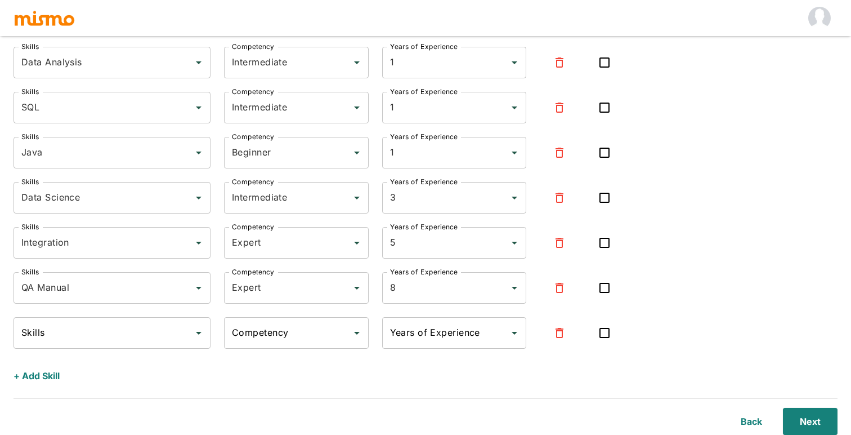
click at [605, 287] on input "checkbox" at bounding box center [605, 288] width 24 height 24
checkbox input "true"
click at [609, 240] on input "checkbox" at bounding box center [605, 243] width 24 height 24
checkbox input "true"
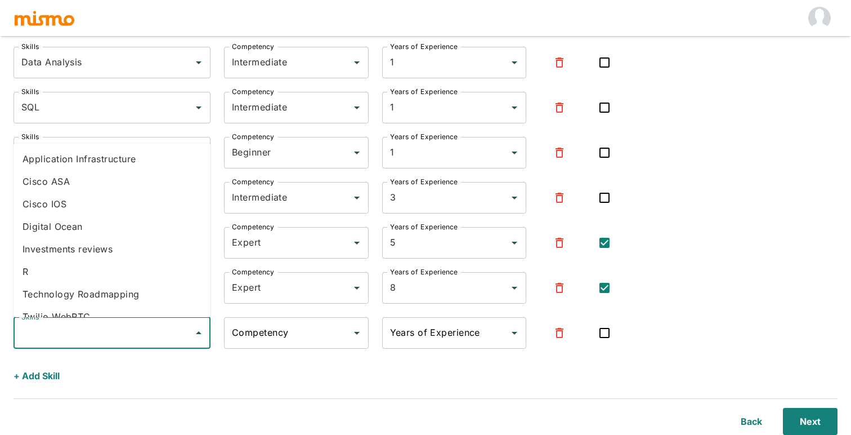
click at [97, 336] on input "Skills" at bounding box center [104, 332] width 170 height 21
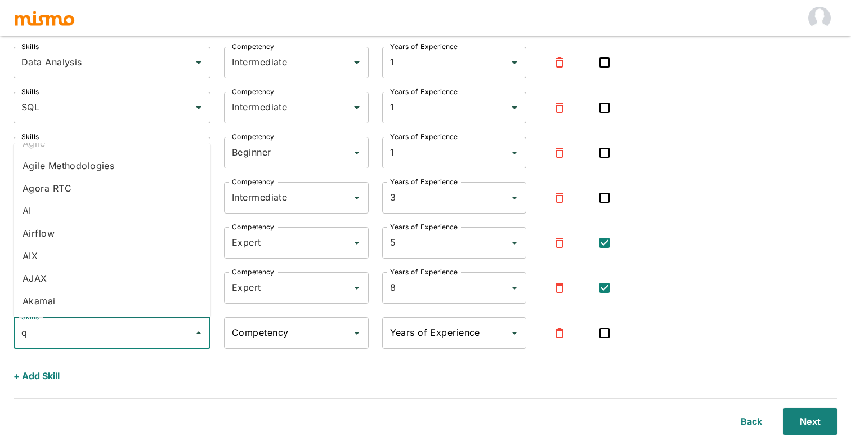
scroll to position [0, 0]
click at [83, 232] on li "Okta" at bounding box center [112, 233] width 197 height 23
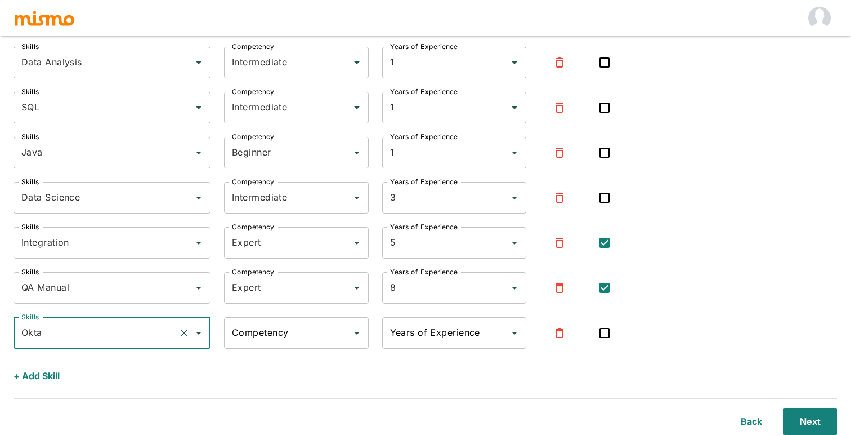
type input "Okta"
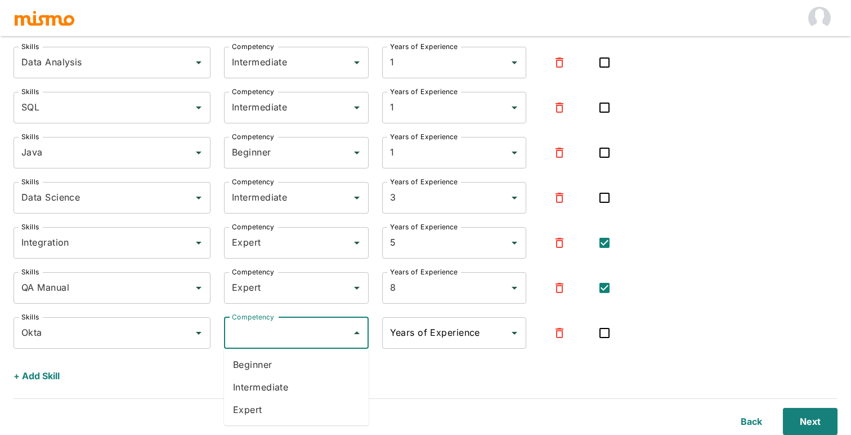
click at [287, 334] on input "Competency" at bounding box center [288, 332] width 118 height 21
click at [278, 379] on li "Intermediate" at bounding box center [296, 387] width 145 height 23
type input "Intermediate"
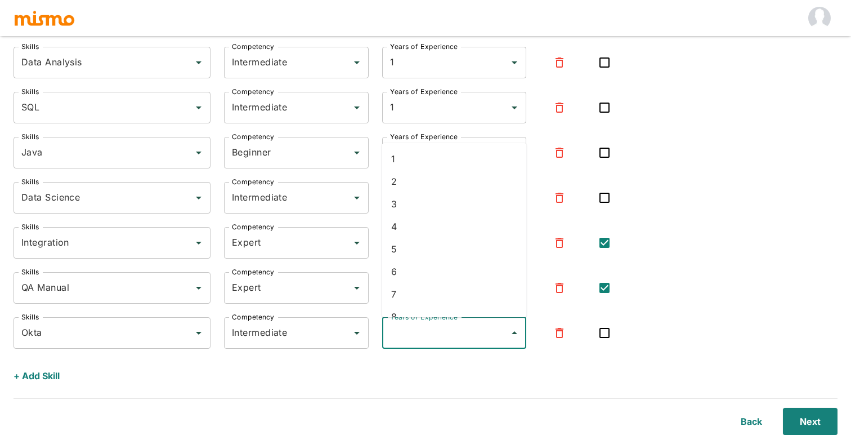
click at [432, 330] on input "Years of Experience" at bounding box center [446, 332] width 118 height 21
type input "3"
click at [282, 370] on div "+ Add Skill" at bounding box center [320, 374] width 623 height 32
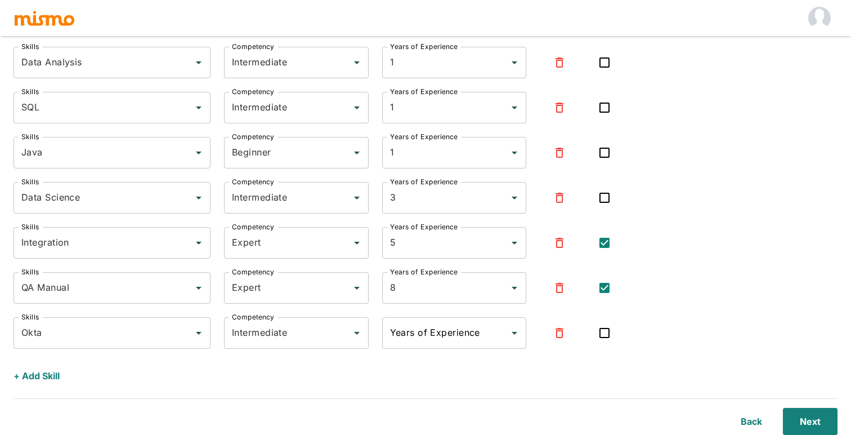
click at [61, 374] on div "+ Add Skill" at bounding box center [320, 374] width 623 height 32
click at [51, 376] on button "+ Add Skill" at bounding box center [37, 375] width 46 height 27
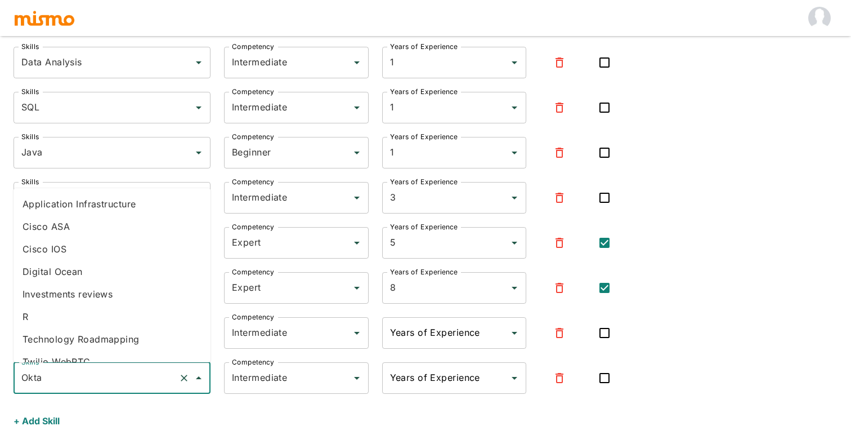
click at [142, 381] on input "Okta" at bounding box center [96, 377] width 155 height 21
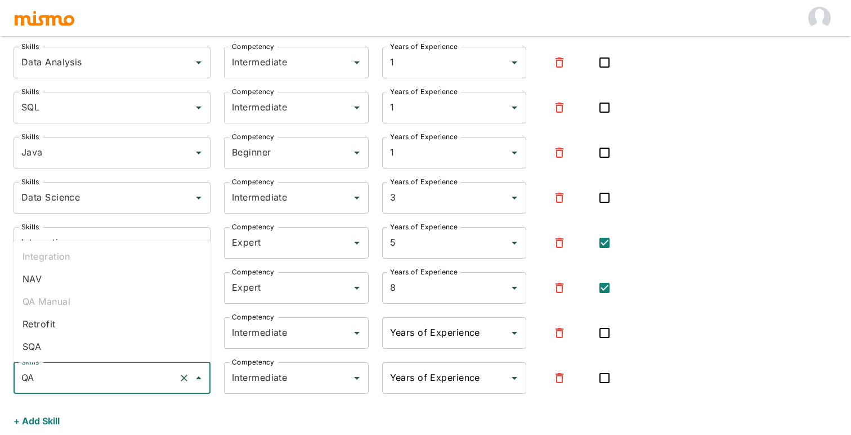
scroll to position [431, 0]
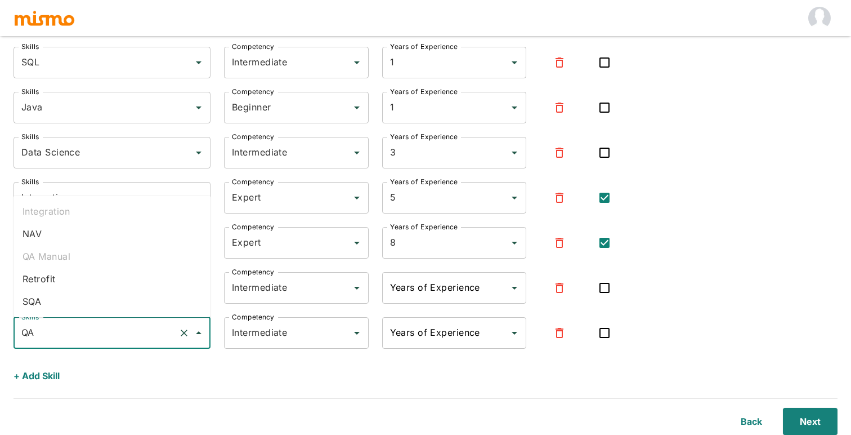
type input "Q"
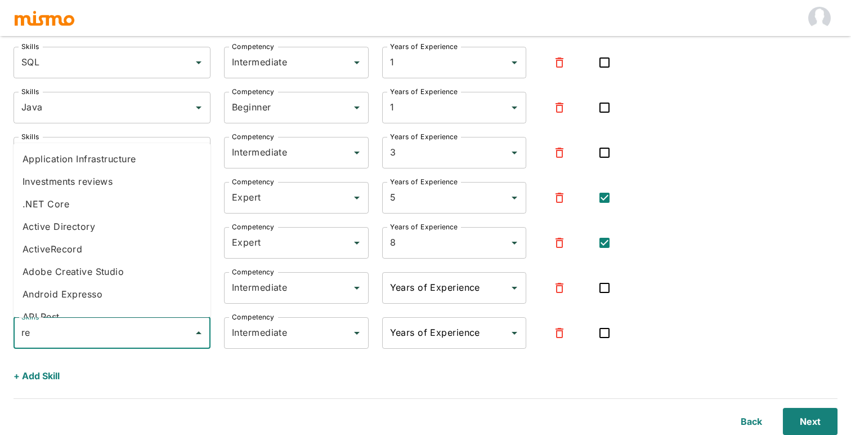
type input "r"
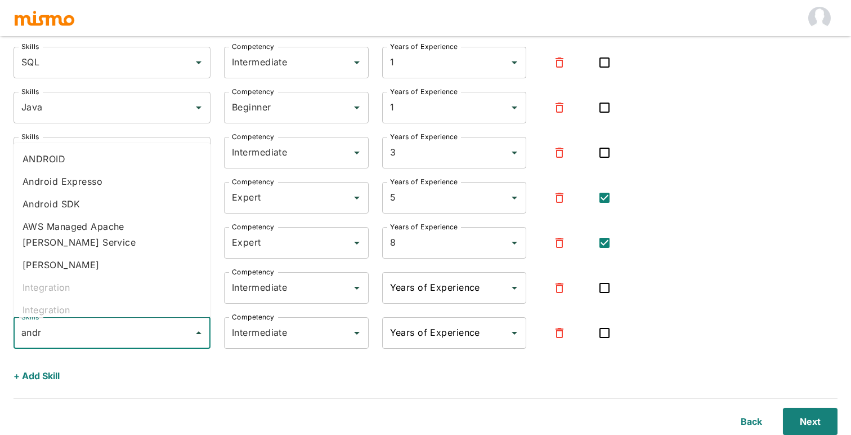
click at [115, 162] on li "ANDROID" at bounding box center [112, 159] width 197 height 23
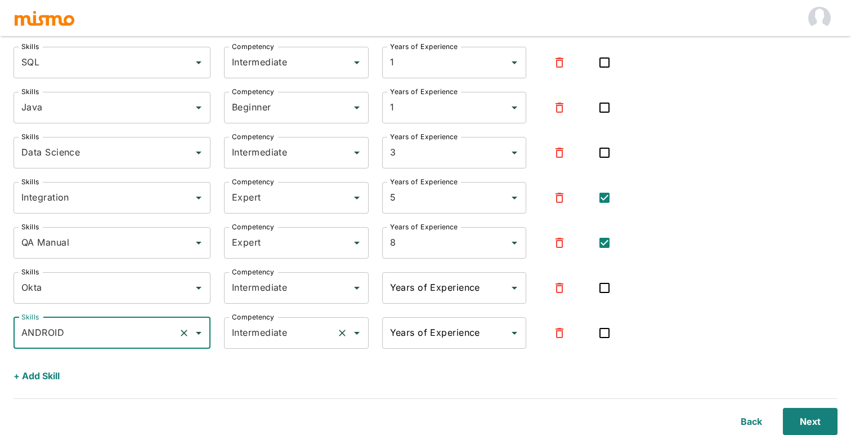
type input "ANDROID"
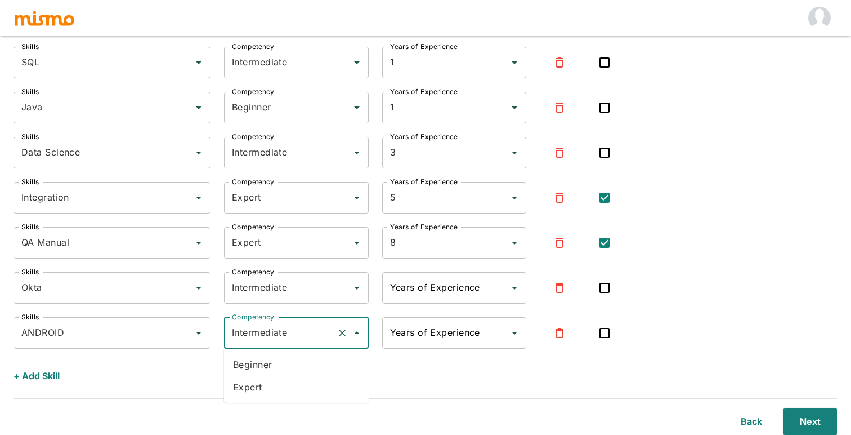
click at [264, 326] on input "Intermediate" at bounding box center [280, 332] width 103 height 21
click at [410, 320] on div "Years of Experience" at bounding box center [454, 333] width 145 height 32
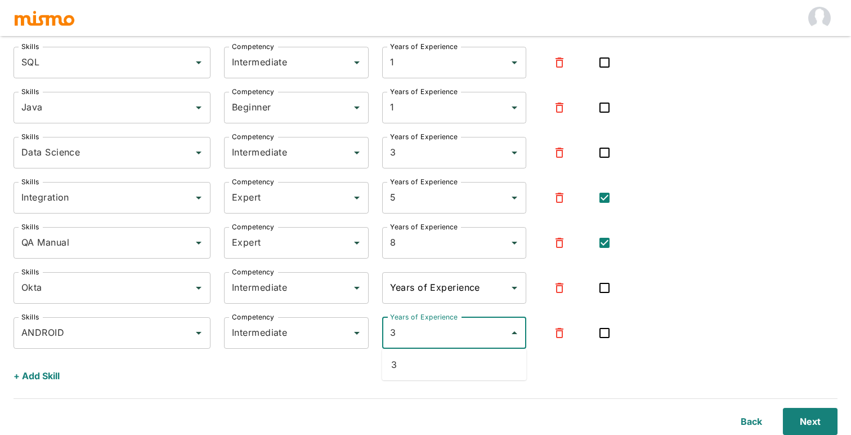
type input "3"
click at [569, 365] on div "+ Add Skill" at bounding box center [320, 374] width 623 height 32
click at [434, 329] on input "Years of Experience" at bounding box center [446, 332] width 118 height 21
click at [409, 201] on li "3" at bounding box center [454, 204] width 145 height 23
type input "3"
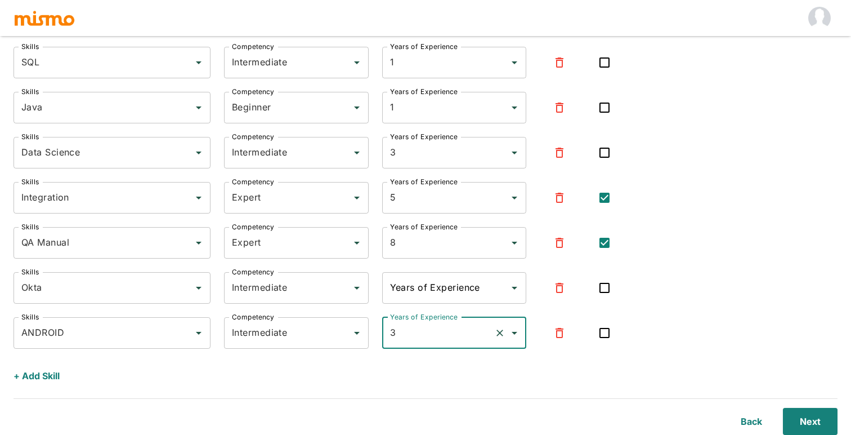
click at [553, 360] on div "+ Add Skill" at bounding box center [320, 374] width 623 height 32
click at [39, 378] on button "+ Add Skill" at bounding box center [37, 375] width 46 height 27
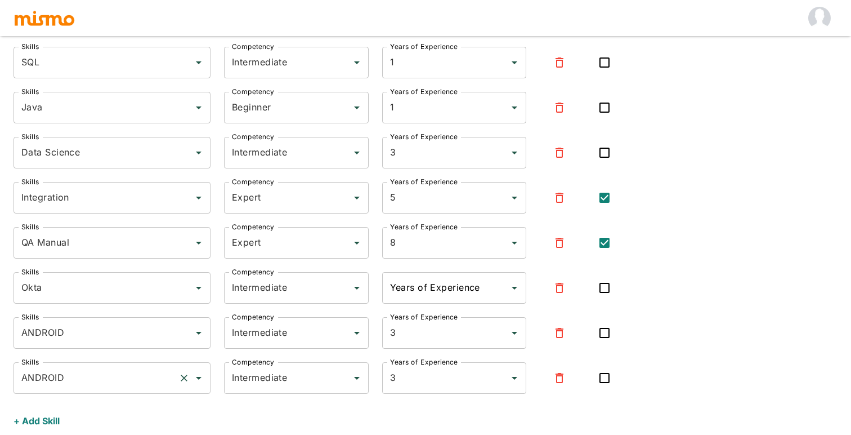
click at [158, 381] on input "ANDROID" at bounding box center [96, 377] width 155 height 21
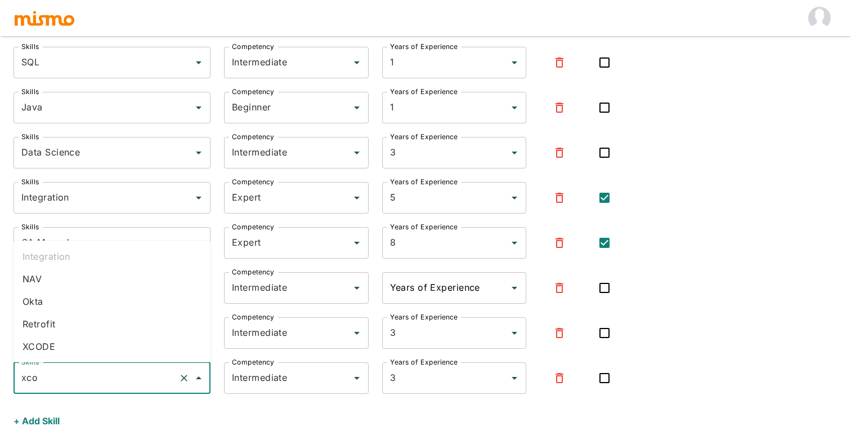
click at [139, 343] on li "XCODE" at bounding box center [112, 346] width 197 height 23
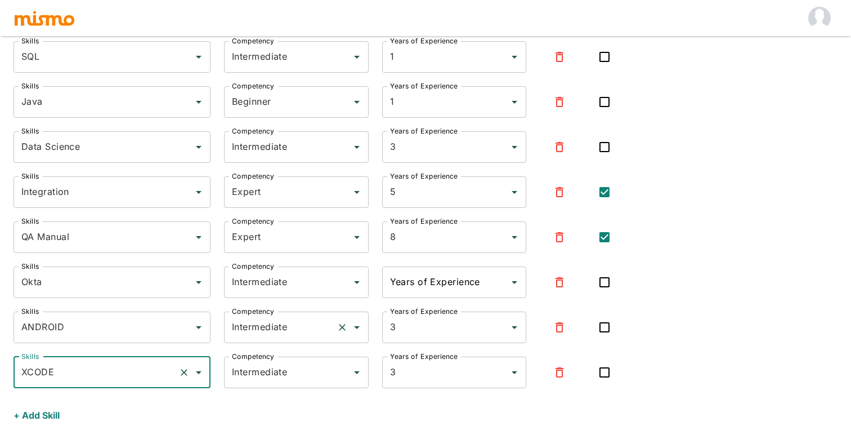
scroll to position [414, 0]
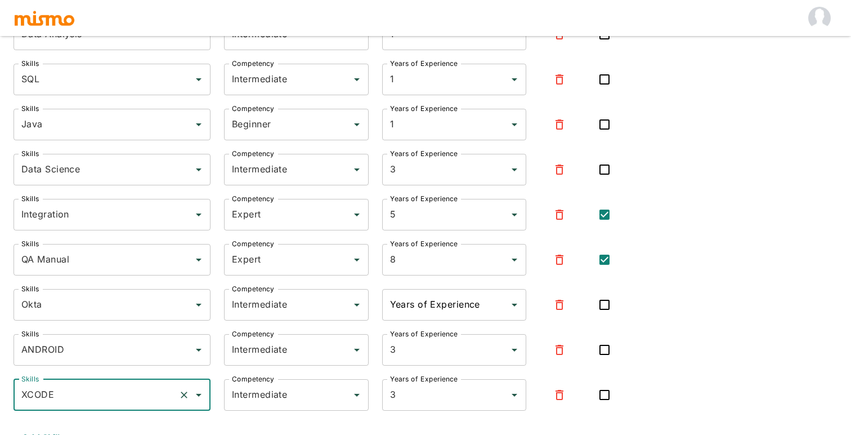
type input "XCODE"
click at [605, 169] on input "checkbox" at bounding box center [605, 170] width 24 height 24
checkbox input "true"
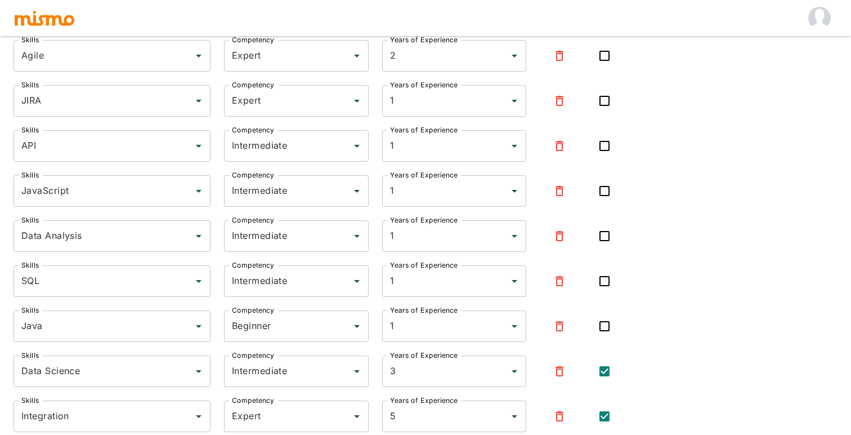
scroll to position [476, 0]
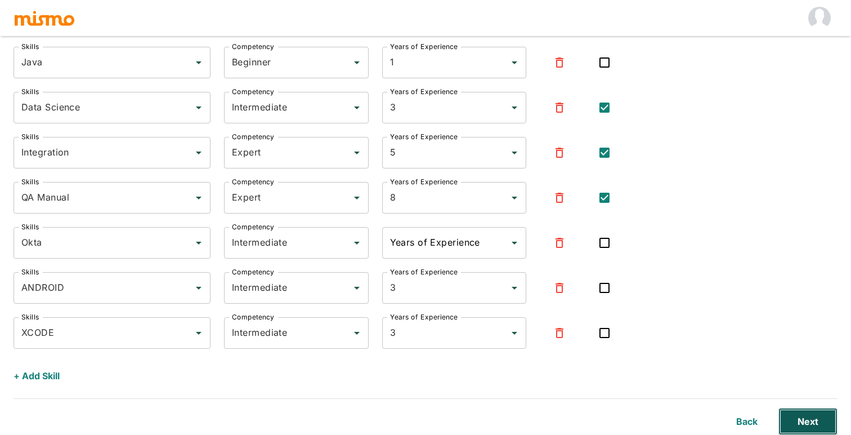
click at [802, 413] on button "Next" at bounding box center [808, 421] width 59 height 27
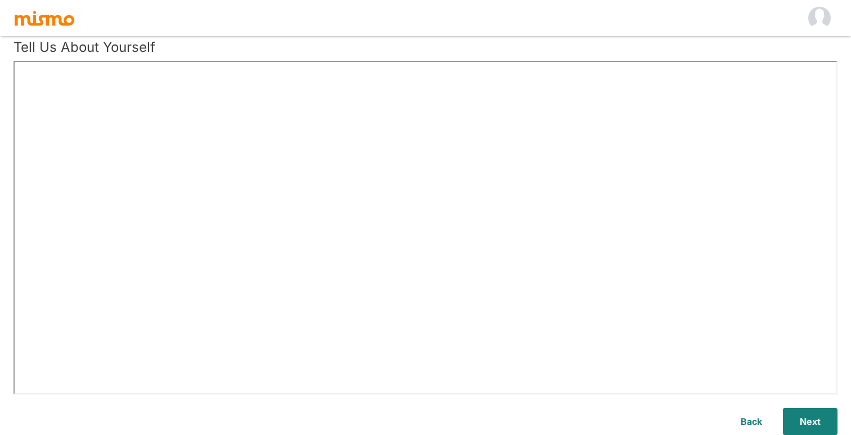
scroll to position [82, 0]
click at [812, 412] on button "Next" at bounding box center [808, 421] width 59 height 27
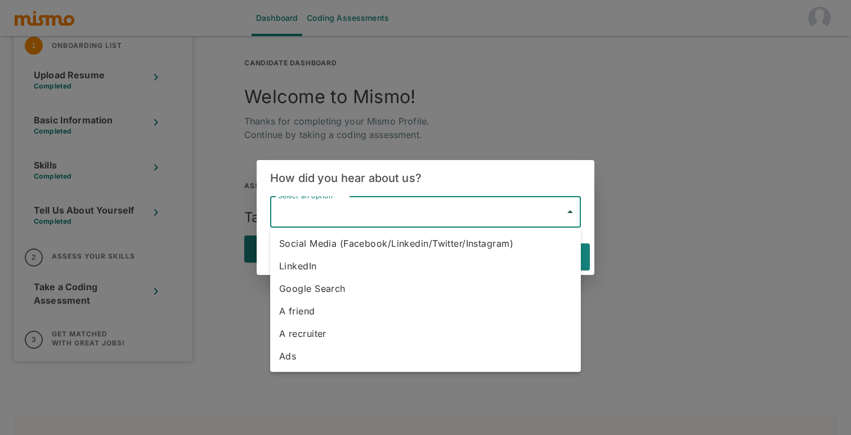
click at [494, 226] on body "Dashboard Coding Assessments 1 Onboarding List Upload Resume Completed Basic In…" at bounding box center [425, 185] width 851 height 462
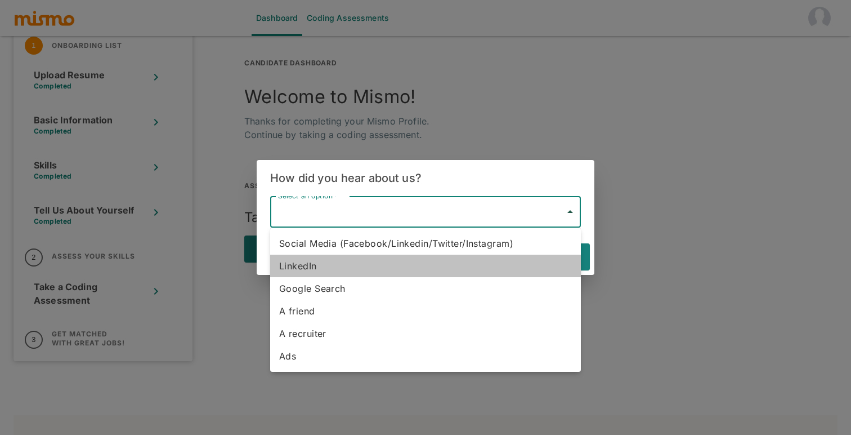
click at [411, 269] on li "LinkedIn" at bounding box center [425, 265] width 311 height 23
type input "Linkedin"
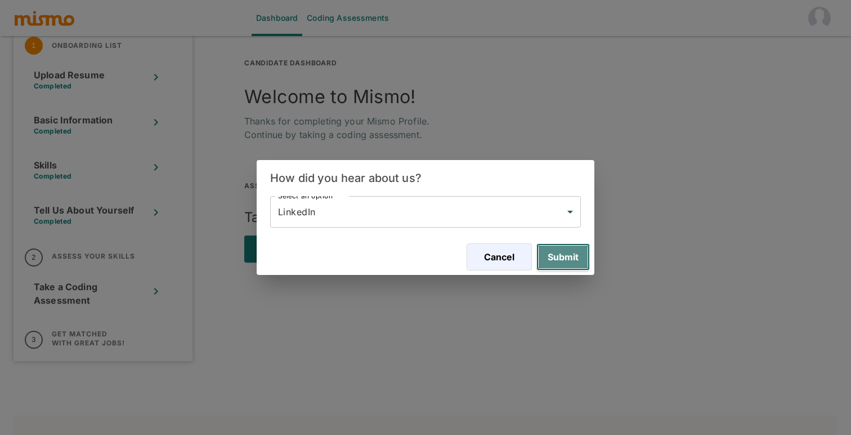
click at [574, 252] on button "Submit" at bounding box center [563, 256] width 53 height 27
